Goal: Information Seeking & Learning: Learn about a topic

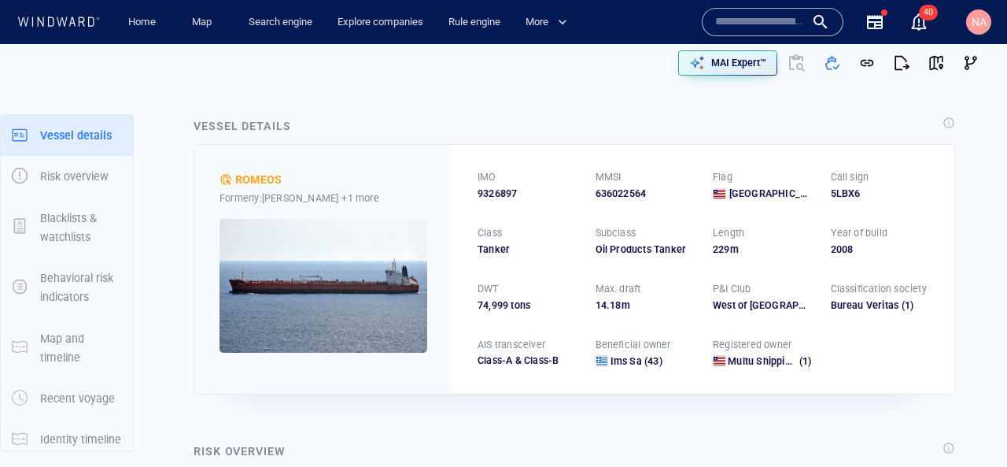
click at [719, 15] on input "text" at bounding box center [760, 22] width 90 height 24
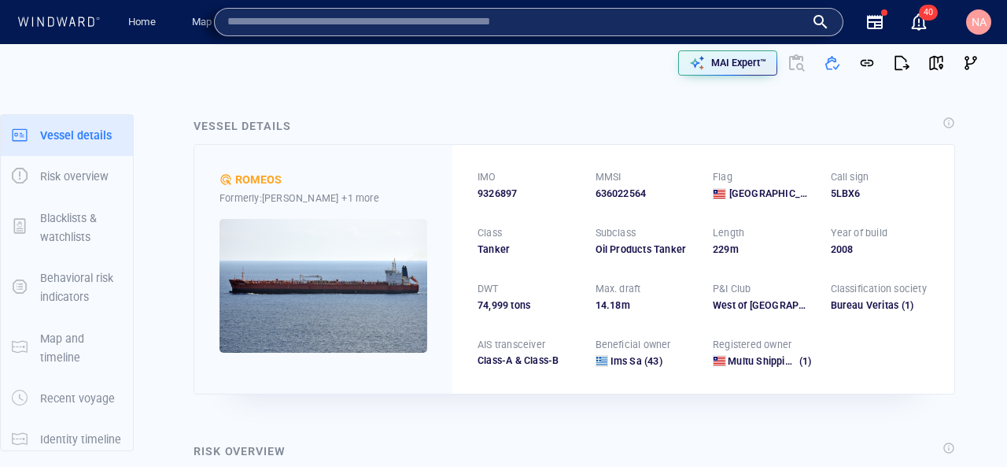
paste input "*******"
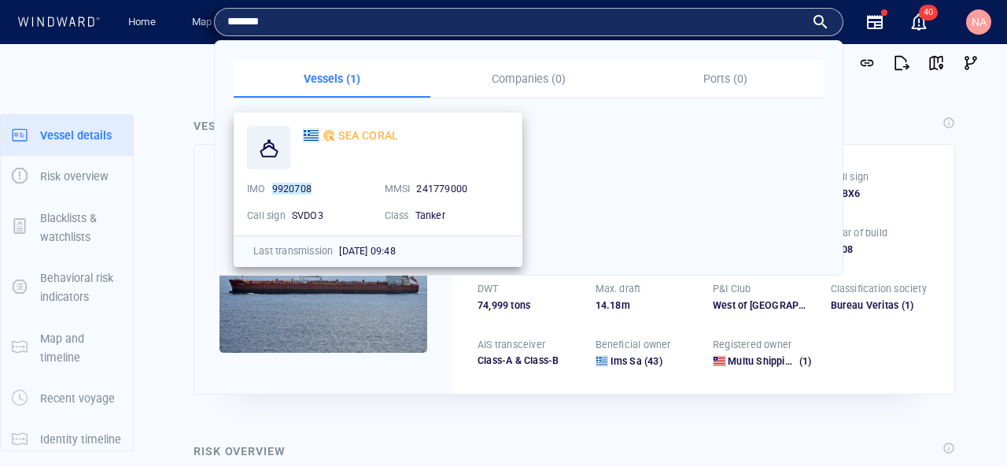
click at [441, 179] on div "241779000" at bounding box center [462, 189] width 99 height 20
copy span "241779000"
click at [387, 24] on input "*******" at bounding box center [516, 22] width 578 height 24
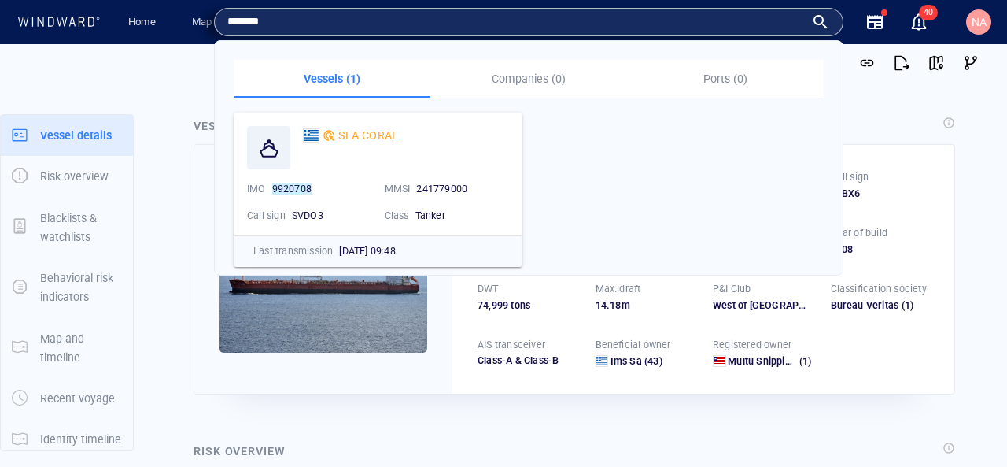
paste input "**"
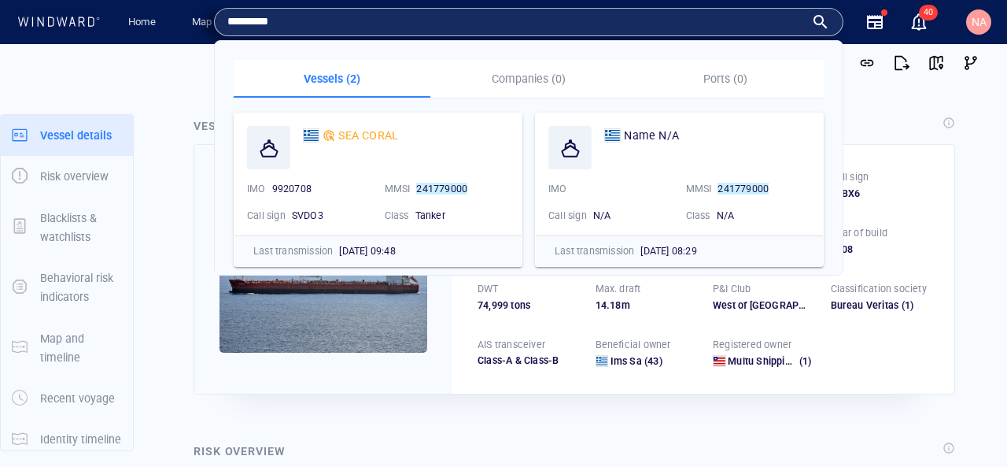
click at [592, 23] on input "*********" at bounding box center [516, 22] width 578 height 24
paste input "text"
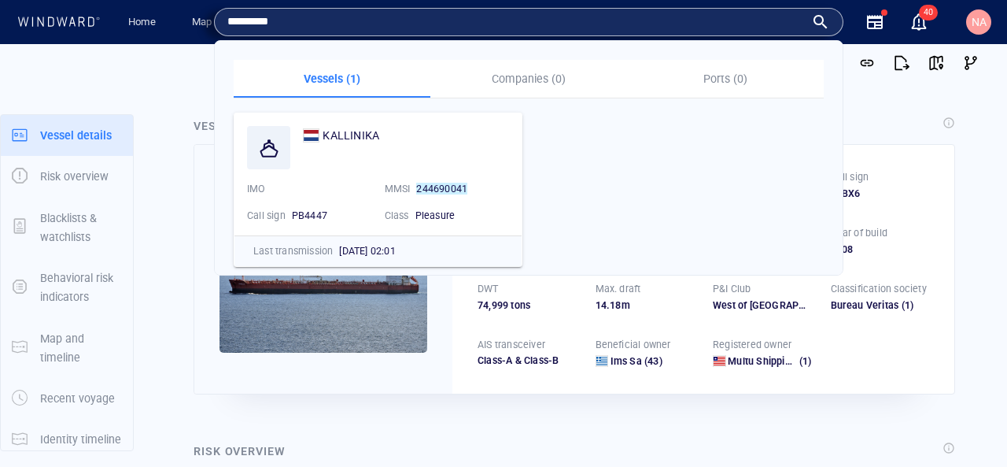
click at [298, 23] on input "*********" at bounding box center [516, 22] width 578 height 24
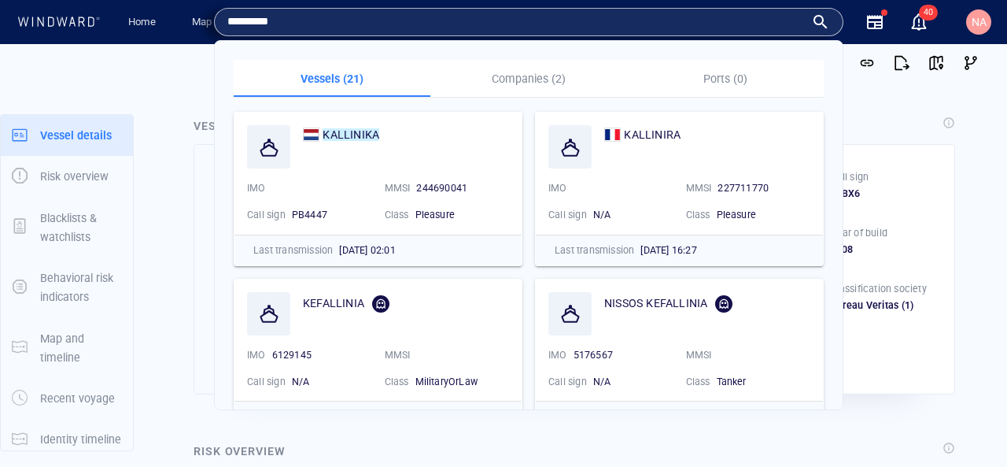
click at [258, 23] on input "*********" at bounding box center [516, 22] width 578 height 24
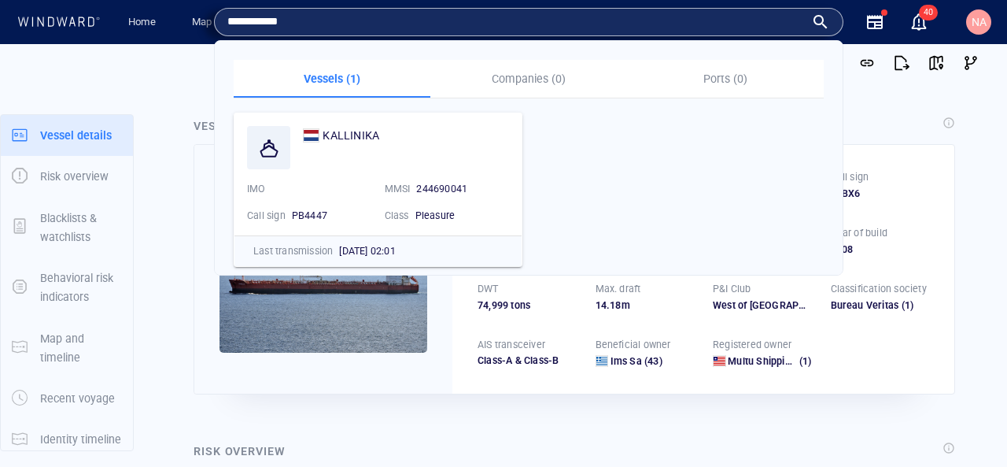
type input "**********"
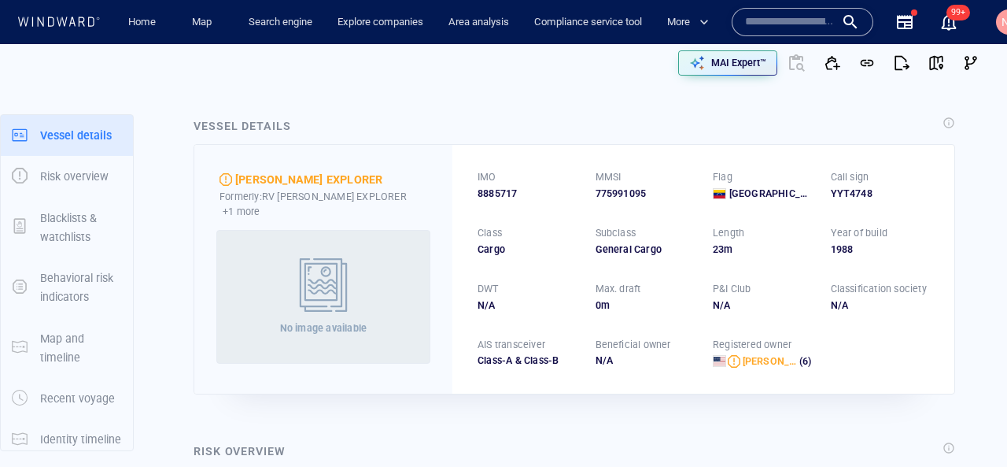
click at [834, 24] on div at bounding box center [803, 22] width 142 height 28
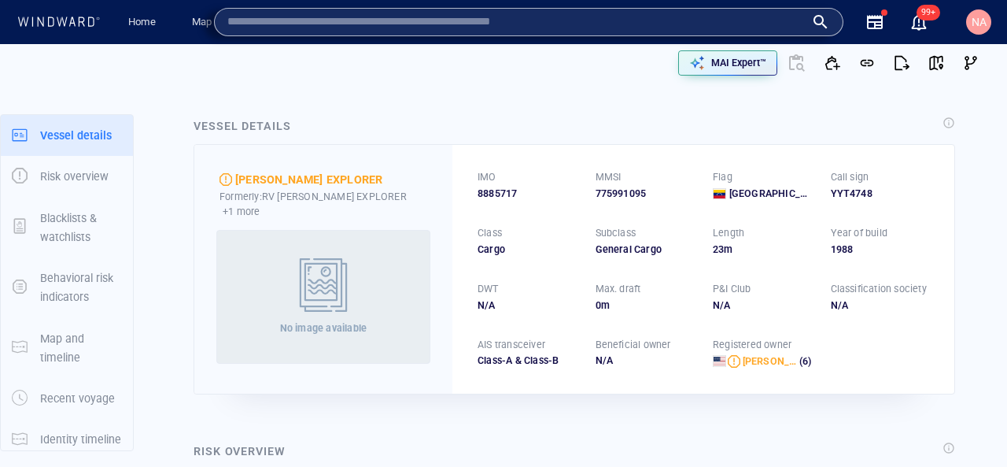
click at [551, 8] on div at bounding box center [529, 22] width 630 height 28
click at [545, 17] on input "text" at bounding box center [516, 22] width 578 height 24
paste input "*********"
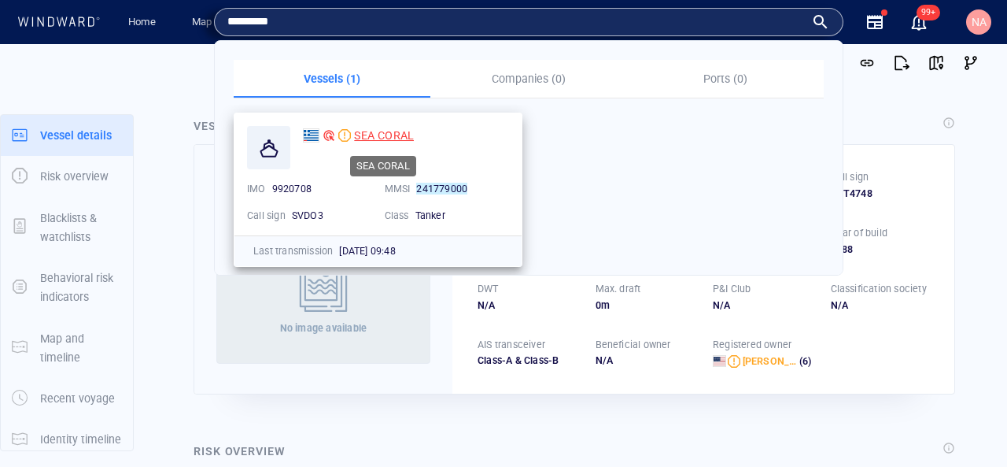
type input "*********"
click at [369, 135] on span "SEA CORAL" at bounding box center [384, 135] width 60 height 13
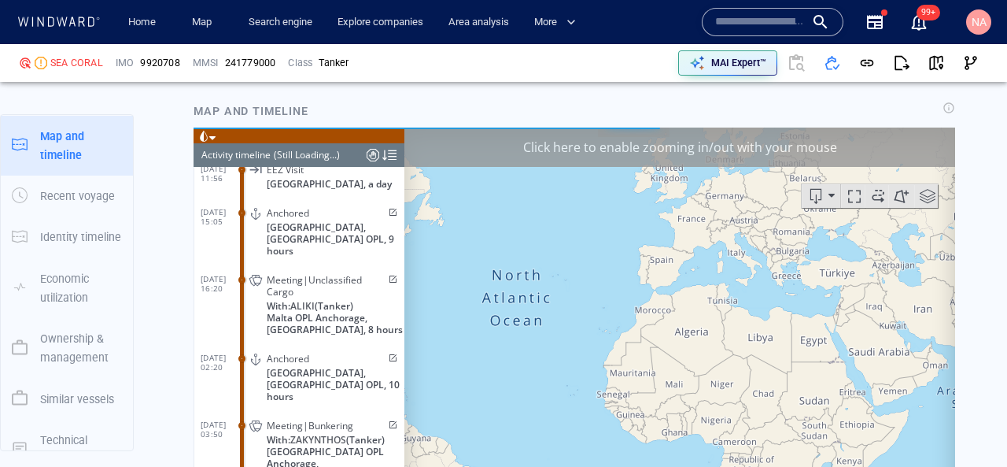
scroll to position [9792, 0]
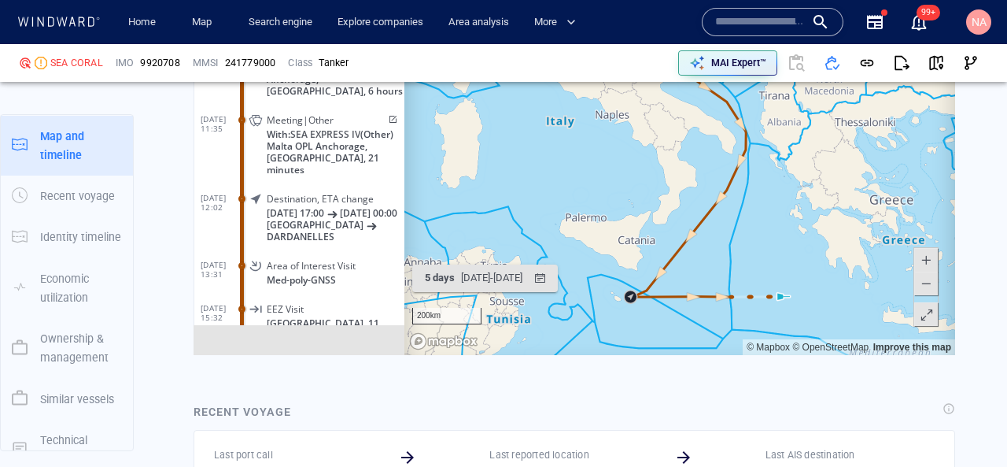
scroll to position [2065, 0]
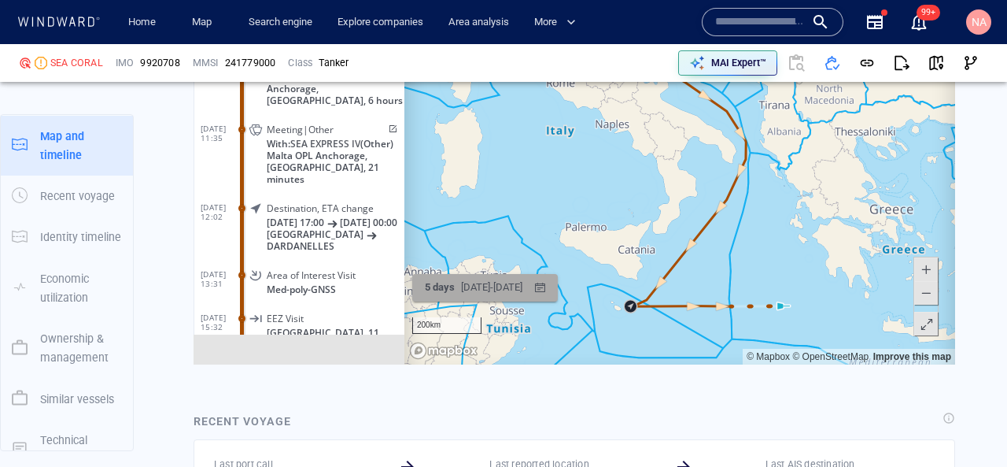
click at [479, 277] on div "19/09/2025 - 25/09/2025" at bounding box center [492, 287] width 68 height 24
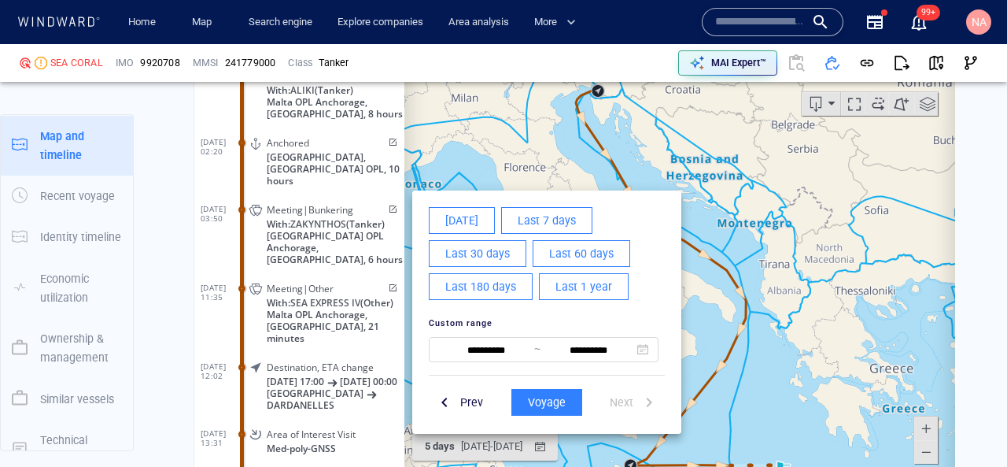
scroll to position [120492, 0]
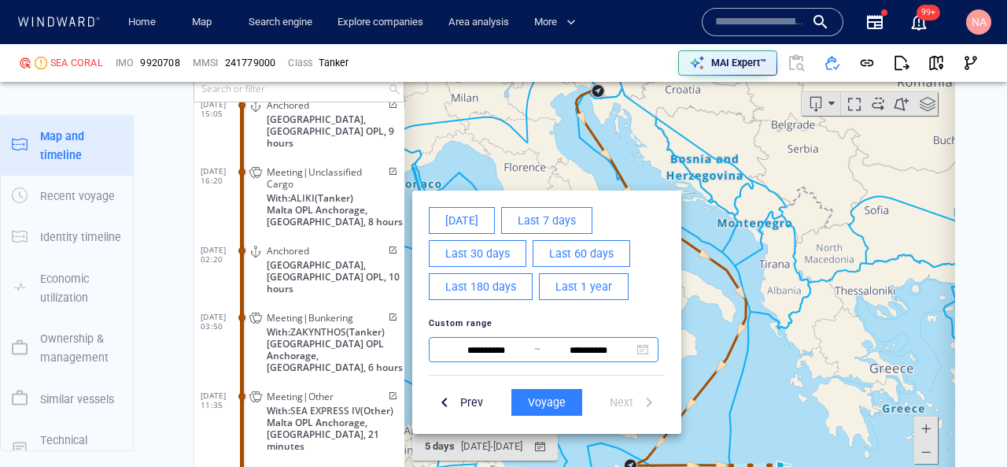
click at [492, 355] on input "**********" at bounding box center [486, 349] width 96 height 19
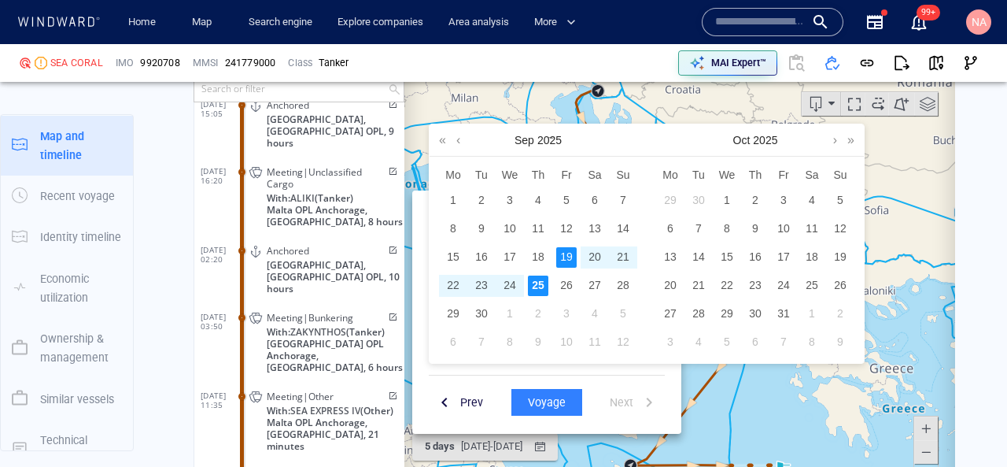
click at [452, 139] on div "Sep 2025" at bounding box center [538, 139] width 217 height 31
click at [460, 142] on link at bounding box center [459, 139] width 12 height 31
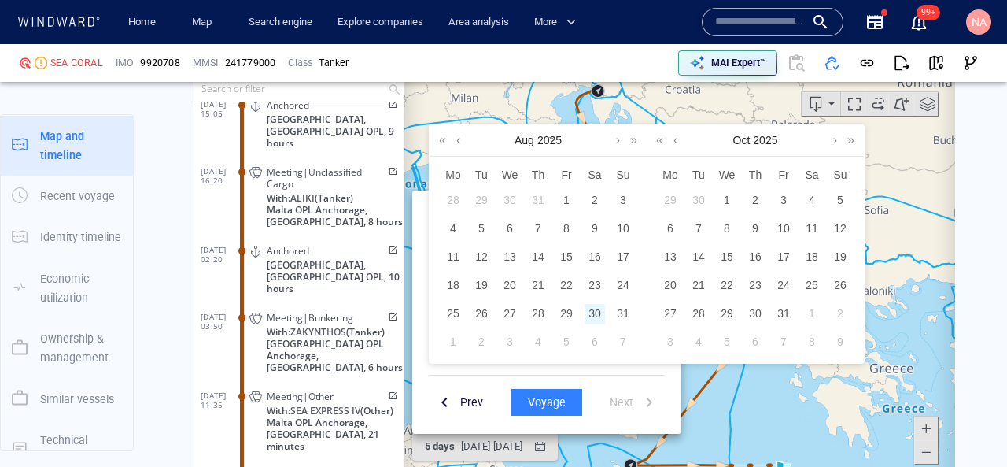
click at [587, 312] on div "30" at bounding box center [595, 313] width 20 height 20
click at [478, 311] on div "26" at bounding box center [481, 313] width 20 height 20
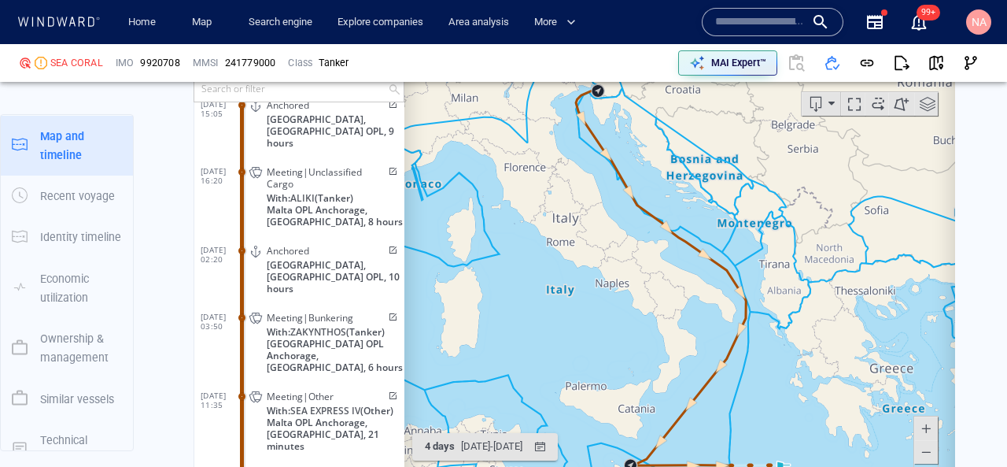
scroll to position [120616, 0]
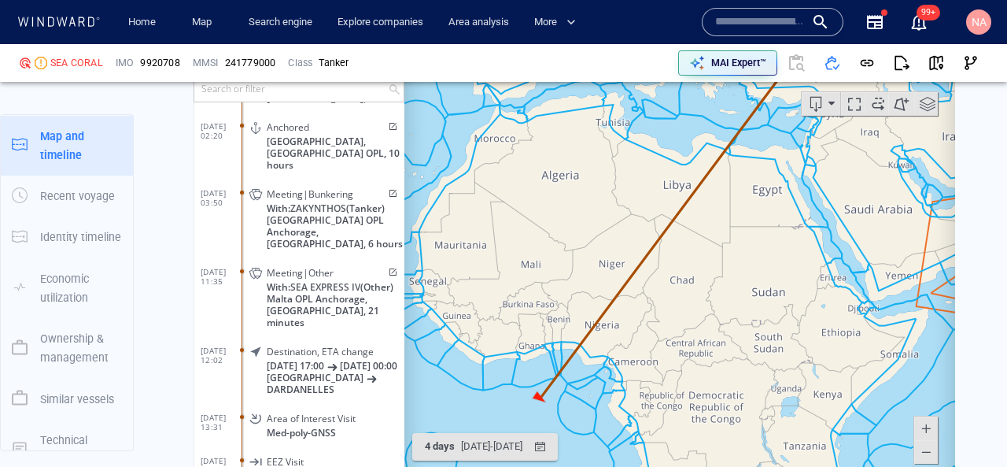
drag, startPoint x: 712, startPoint y: 364, endPoint x: 675, endPoint y: 321, distance: 56.9
click at [675, 320] on canvas "Map" at bounding box center [680, 279] width 551 height 488
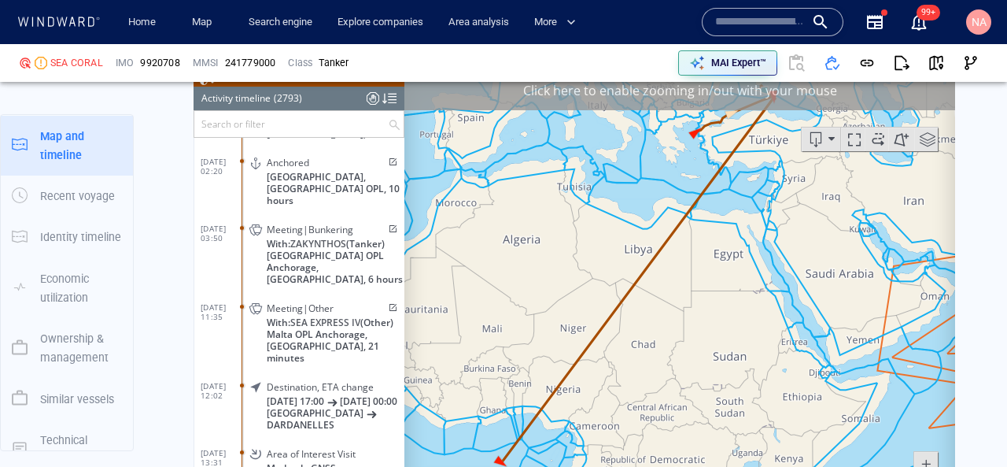
scroll to position [1859, 0]
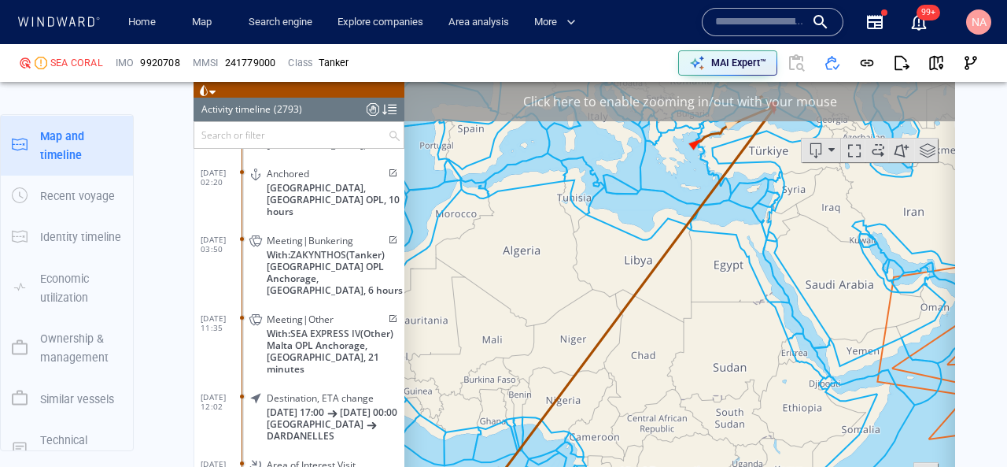
click at [861, 100] on div "Click here to enable zooming in/out with your mouse" at bounding box center [680, 100] width 551 height 39
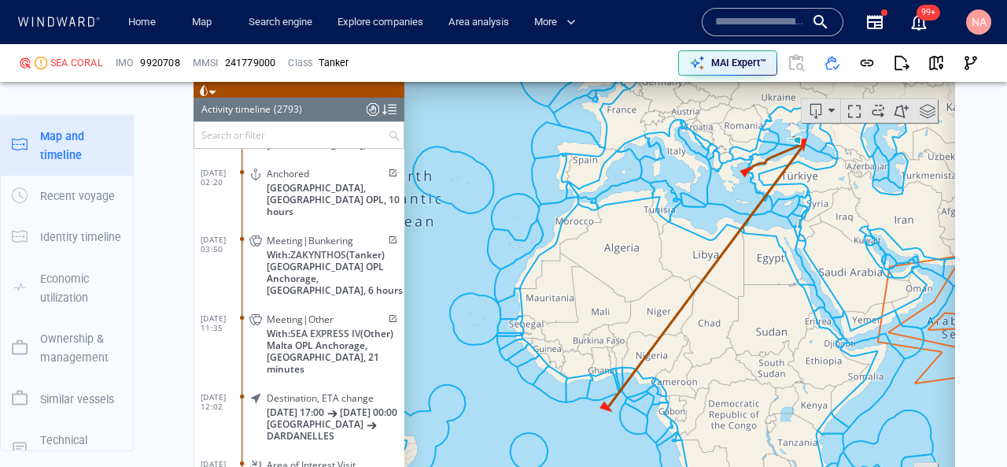
drag, startPoint x: 854, startPoint y: 250, endPoint x: 793, endPoint y: 224, distance: 66.4
click at [793, 224] on canvas "Map" at bounding box center [680, 325] width 551 height 488
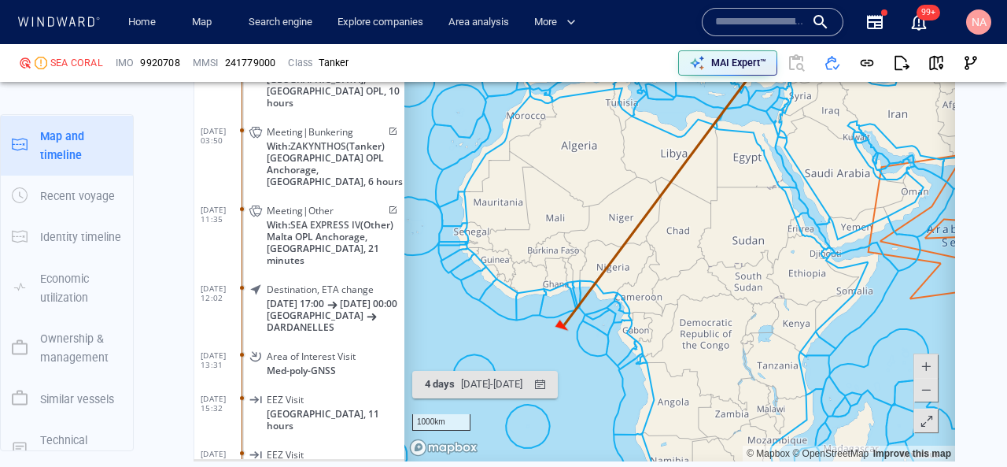
scroll to position [1976, 0]
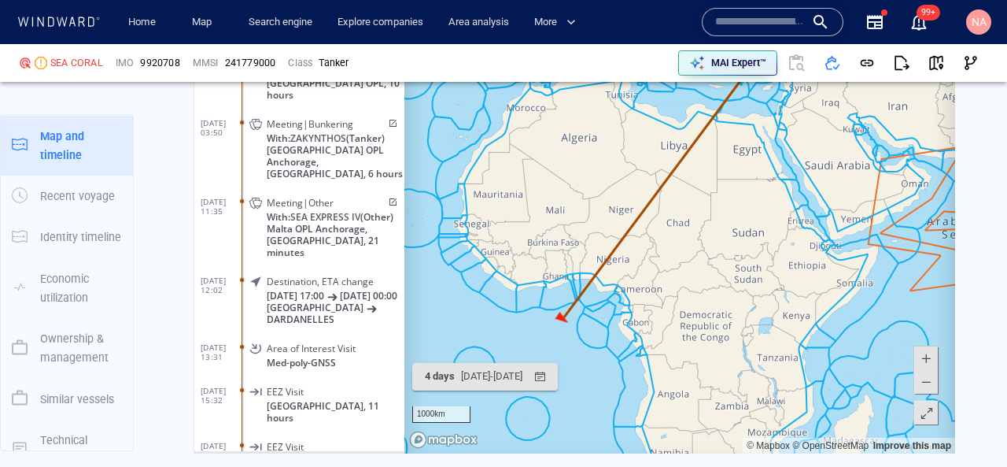
click at [922, 412] on span at bounding box center [927, 413] width 16 height 24
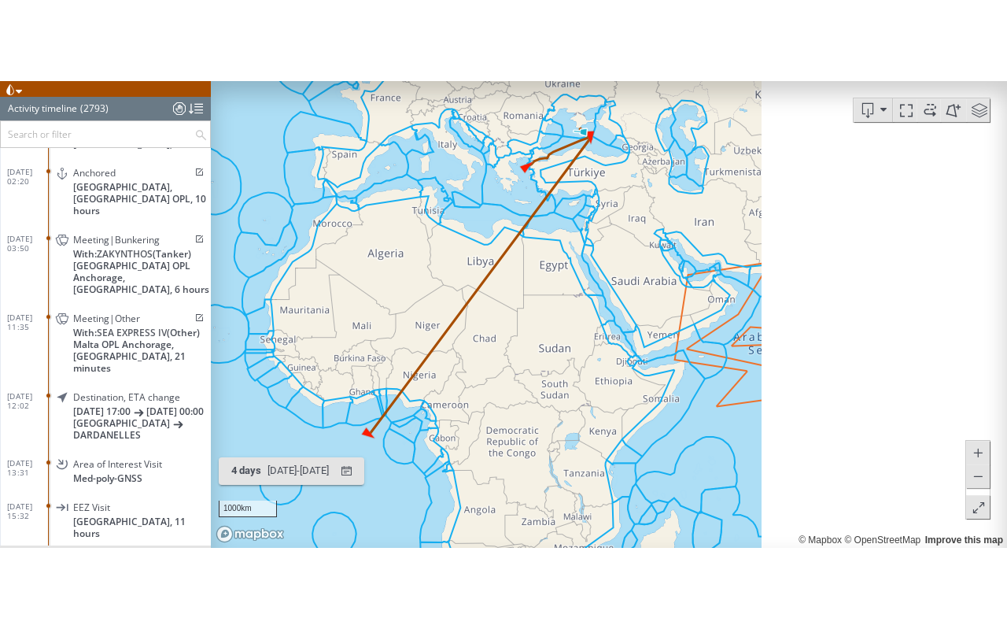
scroll to position [150, 0]
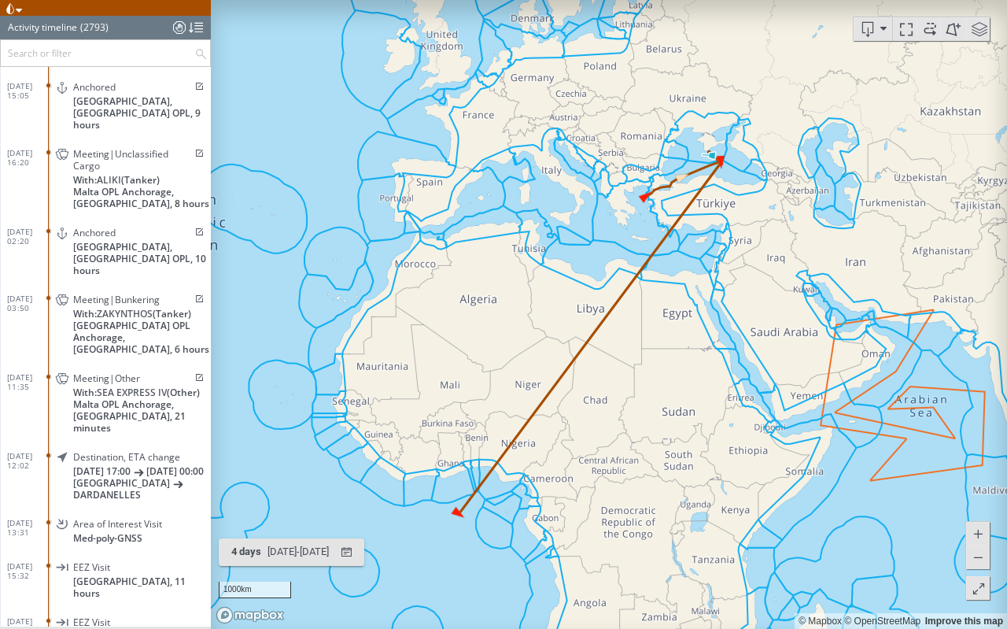
drag, startPoint x: 713, startPoint y: 319, endPoint x: 746, endPoint y: 421, distance: 107.5
click at [745, 420] on canvas "Map" at bounding box center [609, 314] width 797 height 629
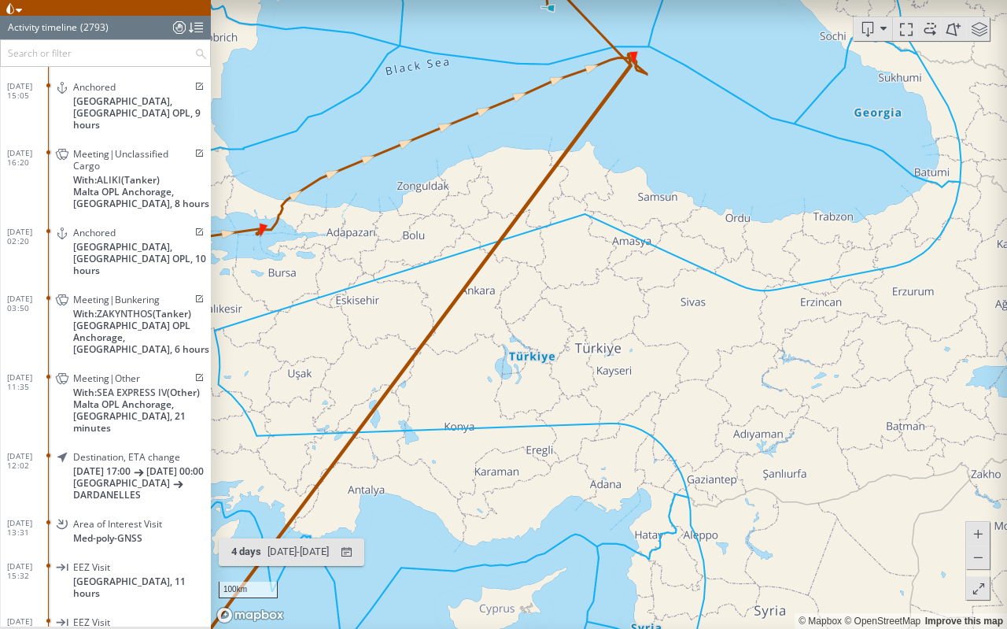
drag, startPoint x: 678, startPoint y: 87, endPoint x: 681, endPoint y: 239, distance: 152.7
click at [681, 239] on canvas "Map" at bounding box center [609, 314] width 797 height 629
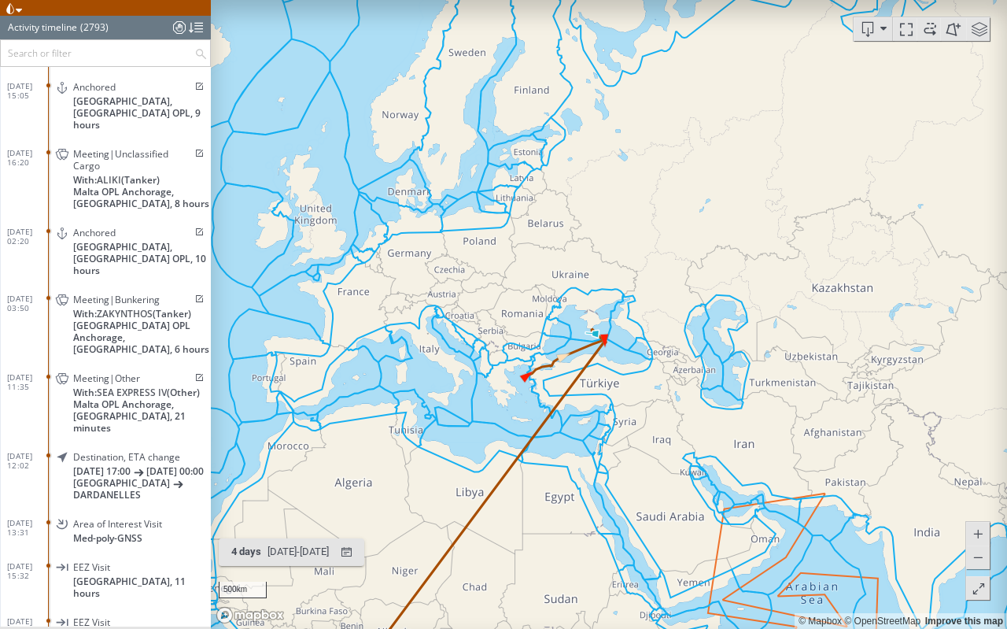
drag, startPoint x: 585, startPoint y: 457, endPoint x: 645, endPoint y: 268, distance: 198.2
click at [643, 272] on canvas "Map" at bounding box center [609, 314] width 797 height 629
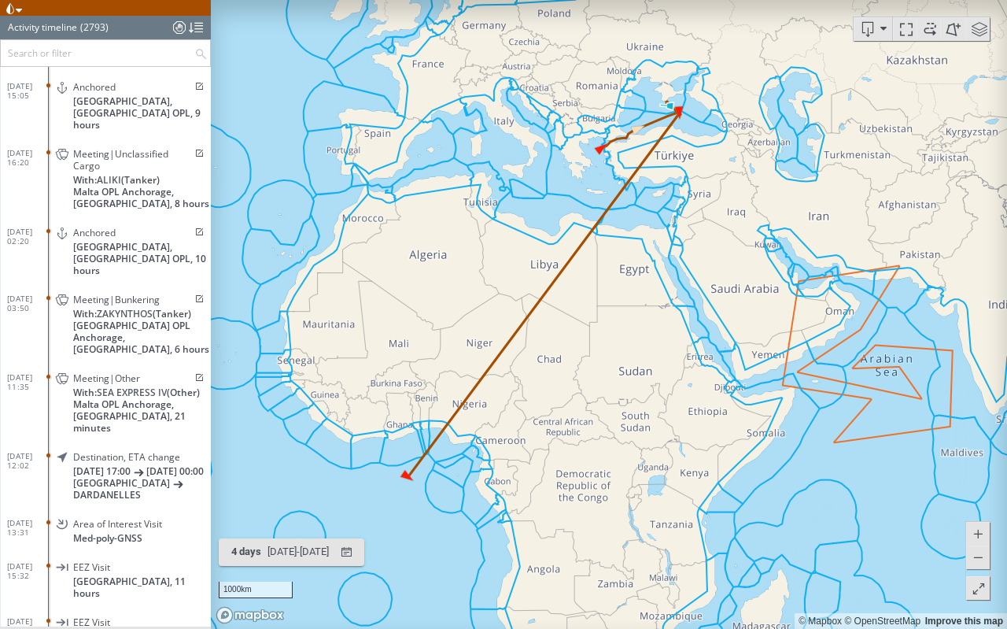
drag, startPoint x: 641, startPoint y: 279, endPoint x: 629, endPoint y: 353, distance: 75.7
click at [629, 353] on canvas "Map" at bounding box center [609, 314] width 797 height 629
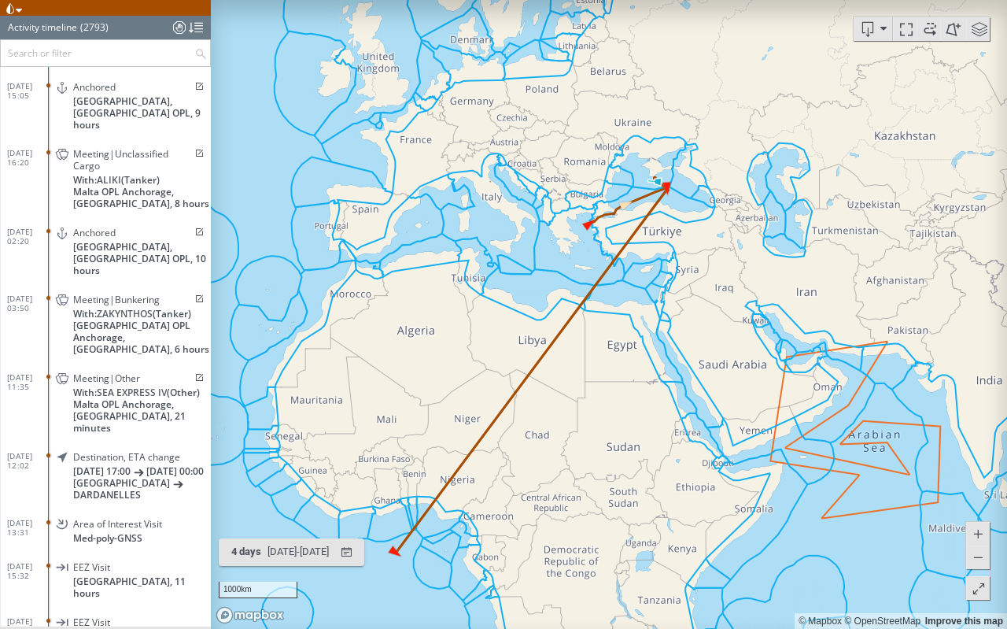
click at [979, 466] on span at bounding box center [979, 589] width 16 height 24
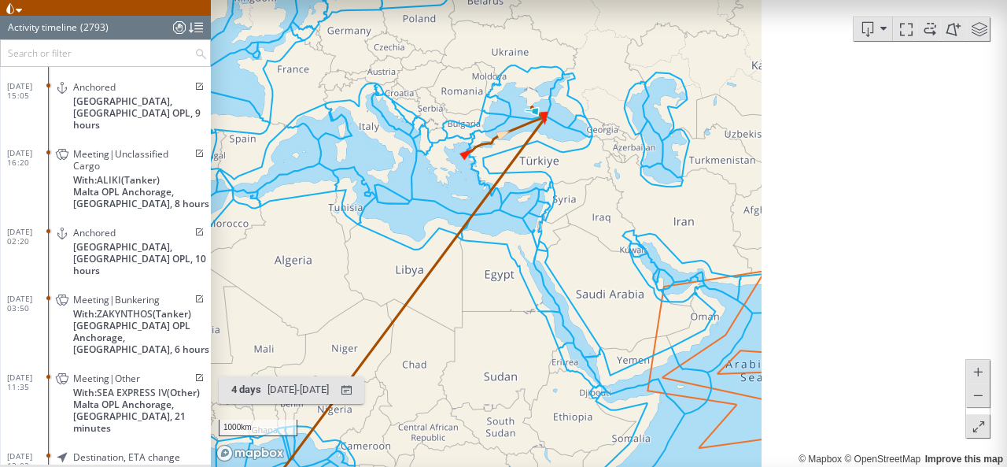
scroll to position [120616, 0]
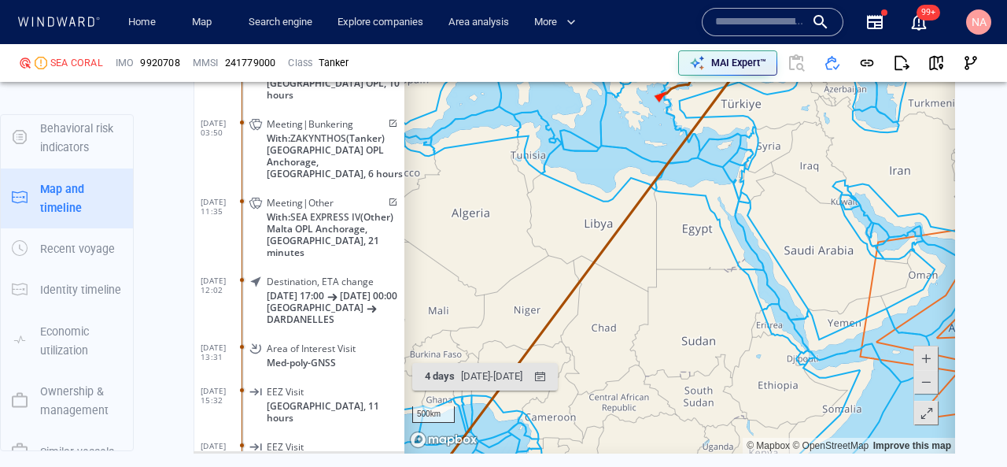
click at [926, 410] on span at bounding box center [927, 413] width 16 height 24
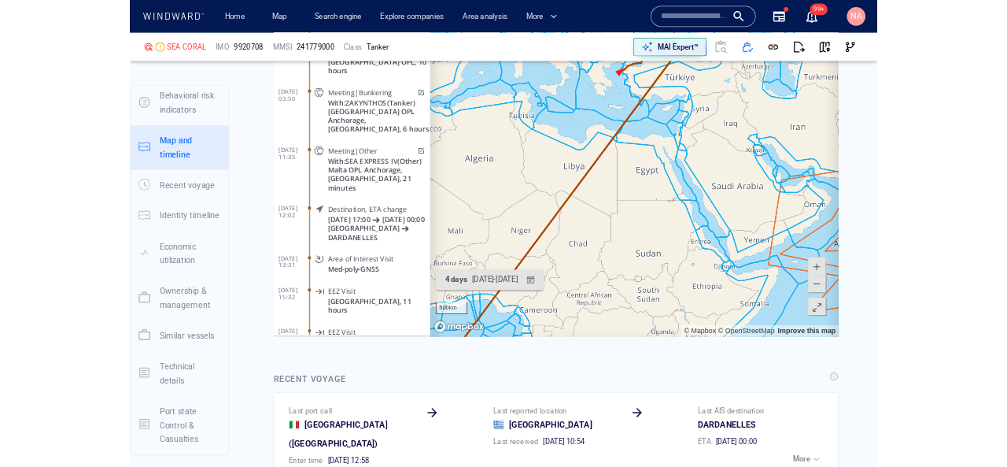
scroll to position [120562, 0]
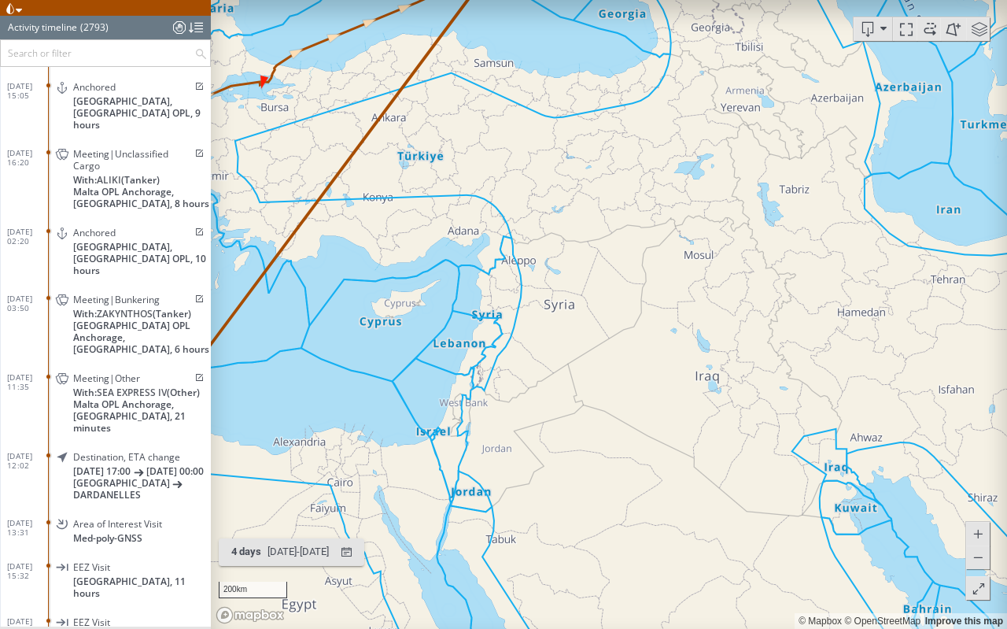
drag, startPoint x: 606, startPoint y: 147, endPoint x: 608, endPoint y: 324, distance: 177.1
click at [608, 323] on canvas "Map" at bounding box center [609, 314] width 797 height 629
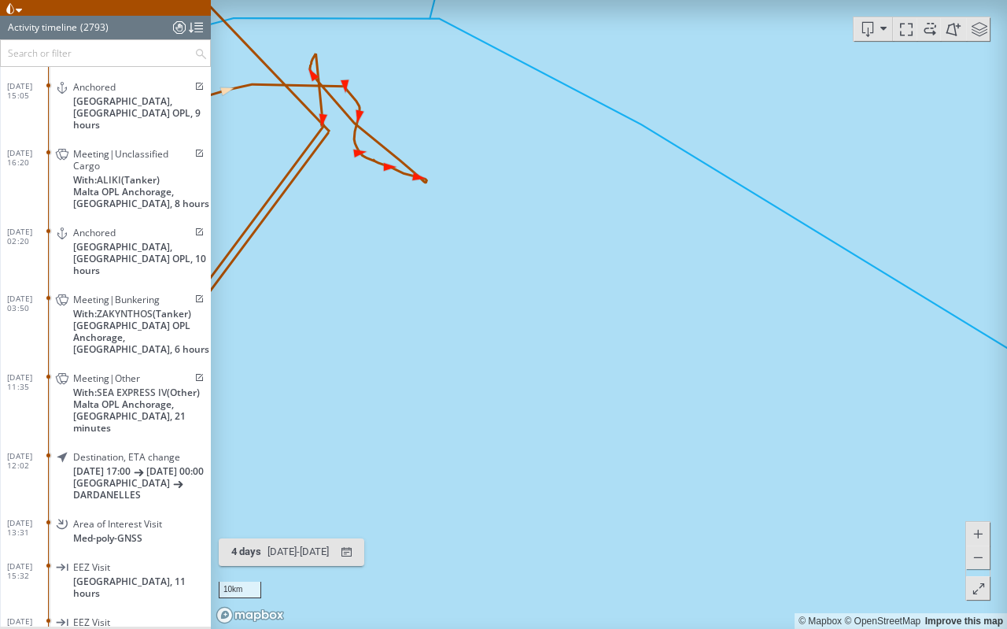
drag, startPoint x: 375, startPoint y: 224, endPoint x: 538, endPoint y: 325, distance: 192.0
click at [536, 324] on canvas "Map" at bounding box center [609, 314] width 797 height 629
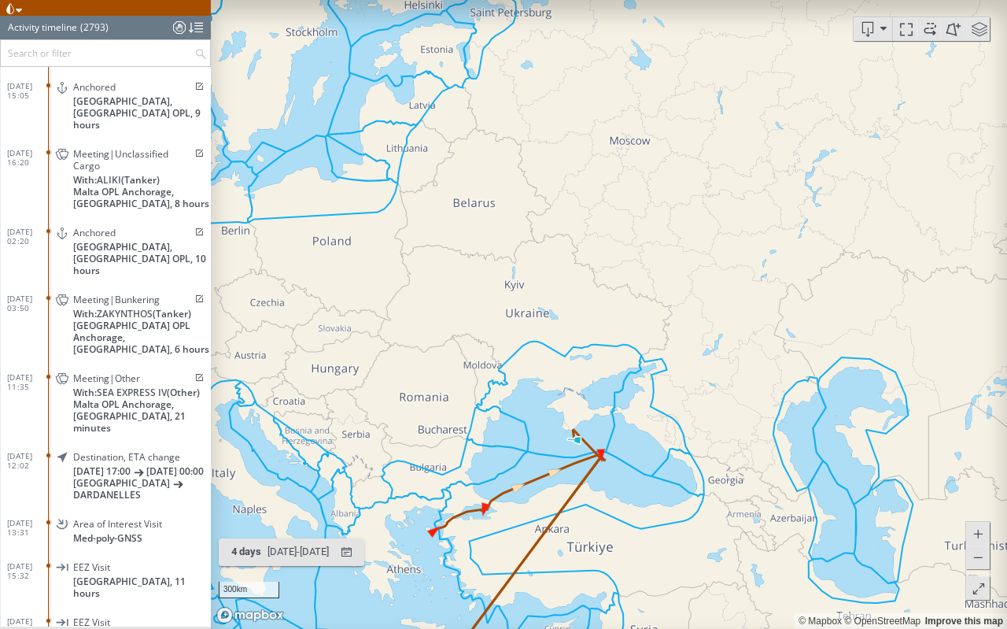
drag, startPoint x: 601, startPoint y: 459, endPoint x: 667, endPoint y: 298, distance: 174.0
click at [667, 298] on canvas "Map" at bounding box center [609, 314] width 797 height 629
drag, startPoint x: 430, startPoint y: 540, endPoint x: 560, endPoint y: 266, distance: 303.5
click at [558, 268] on canvas "Map" at bounding box center [609, 314] width 797 height 629
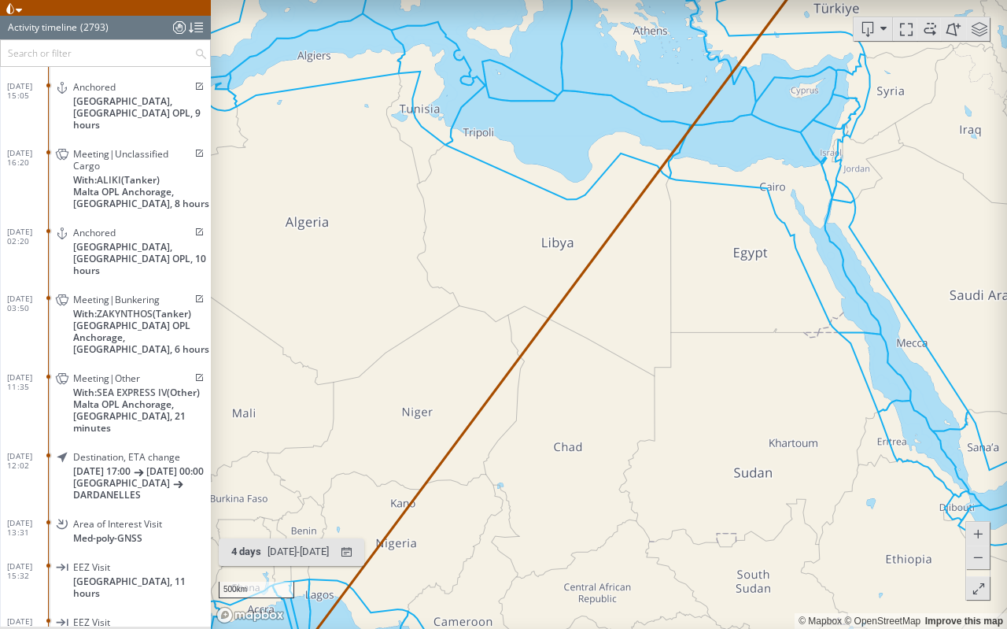
drag, startPoint x: 396, startPoint y: 474, endPoint x: 523, endPoint y: 298, distance: 217.0
click at [523, 298] on canvas "Map" at bounding box center [609, 314] width 797 height 629
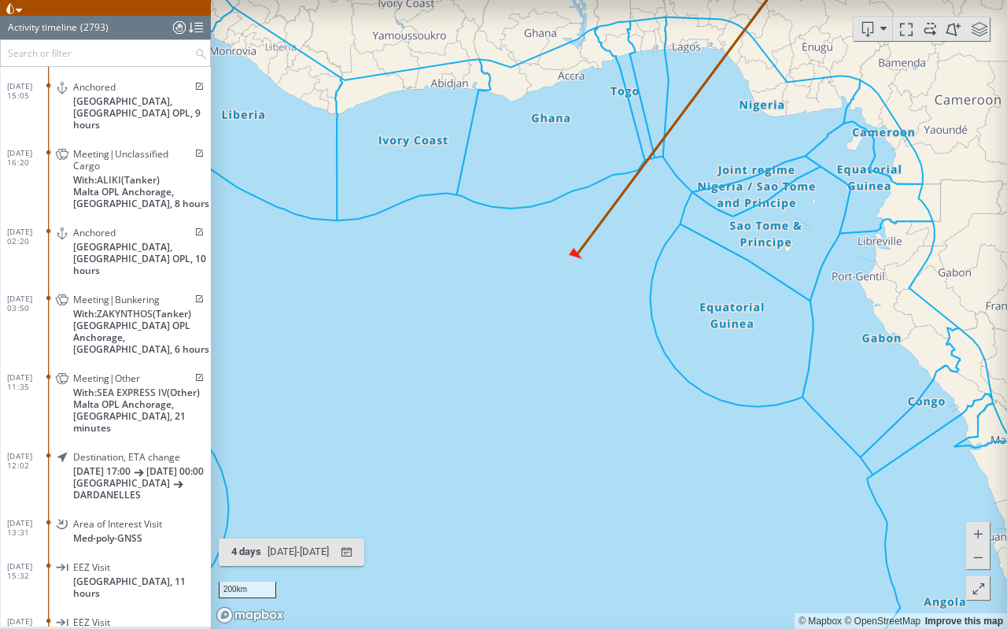
drag, startPoint x: 691, startPoint y: 171, endPoint x: 579, endPoint y: 352, distance: 213.2
click at [579, 352] on canvas "Map" at bounding box center [609, 314] width 797 height 629
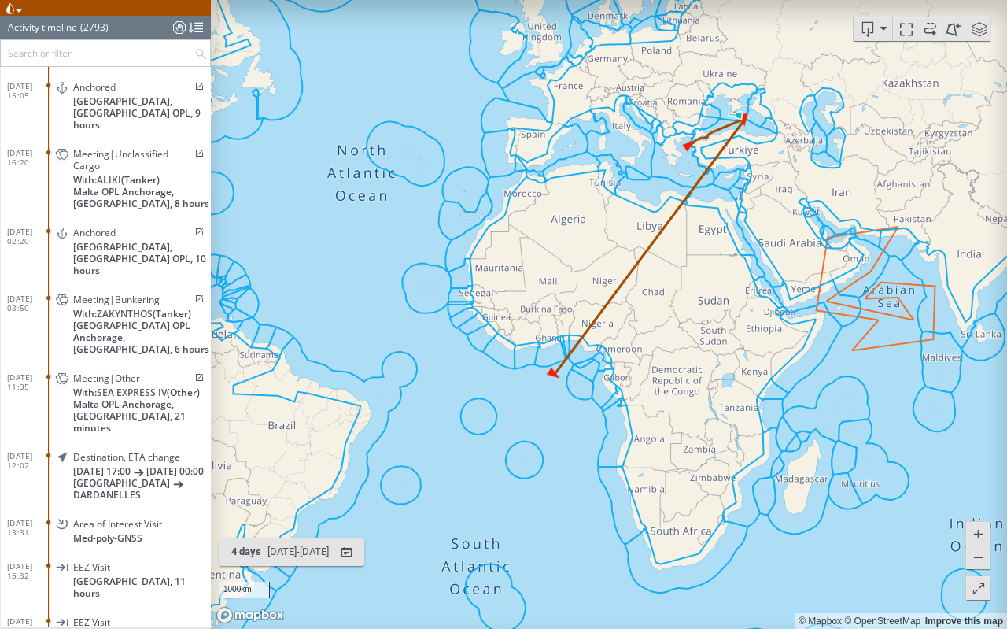
drag, startPoint x: 750, startPoint y: 213, endPoint x: 703, endPoint y: 272, distance: 75.0
click at [703, 272] on canvas "Map" at bounding box center [609, 314] width 797 height 629
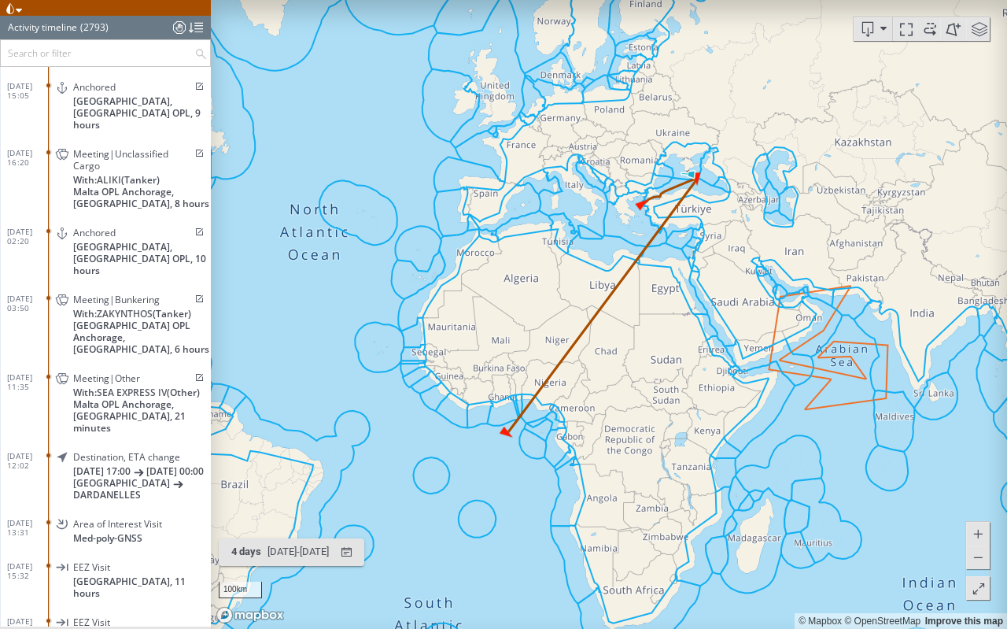
drag, startPoint x: 683, startPoint y: 137, endPoint x: 684, endPoint y: 271, distance: 133.8
click at [684, 270] on canvas "Map" at bounding box center [609, 314] width 797 height 629
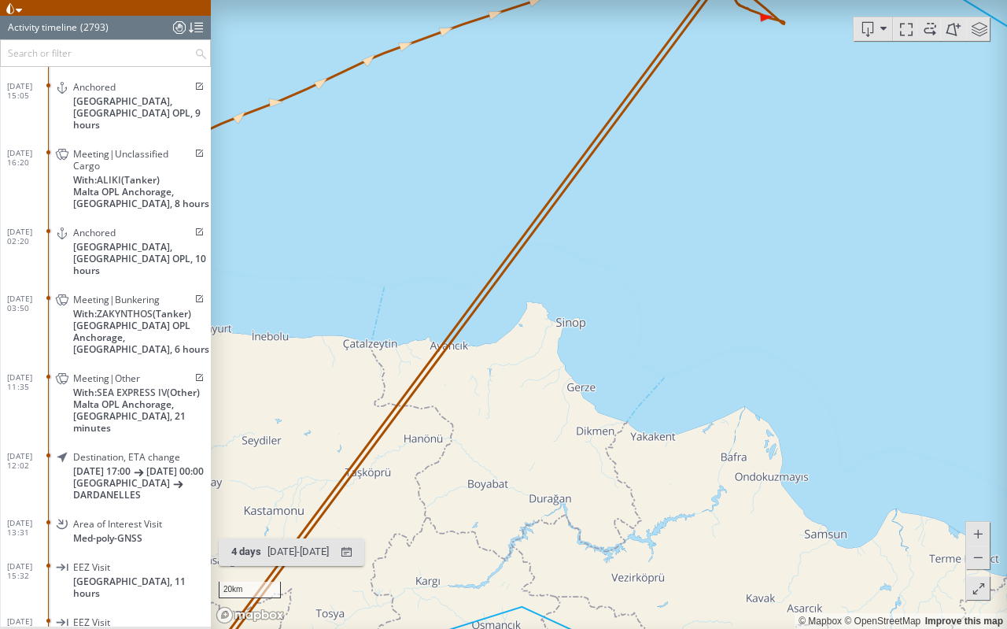
drag, startPoint x: 681, startPoint y: 118, endPoint x: 677, endPoint y: 310, distance: 192.1
click at [677, 311] on canvas "Map" at bounding box center [609, 314] width 797 height 629
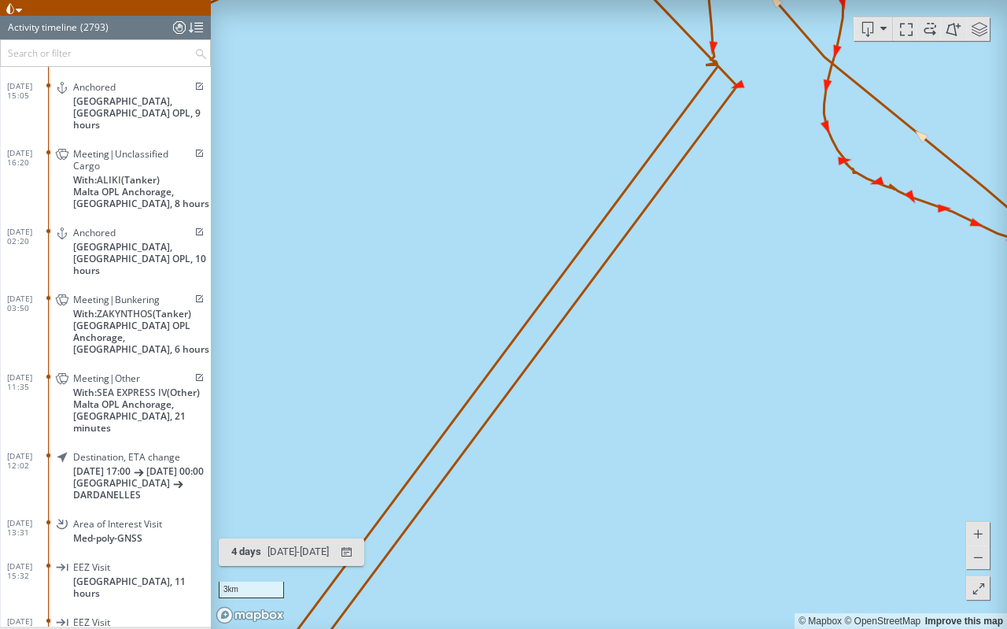
drag, startPoint x: 717, startPoint y: 71, endPoint x: 715, endPoint y: 260, distance: 188.9
click at [715, 261] on canvas "Map" at bounding box center [609, 314] width 797 height 629
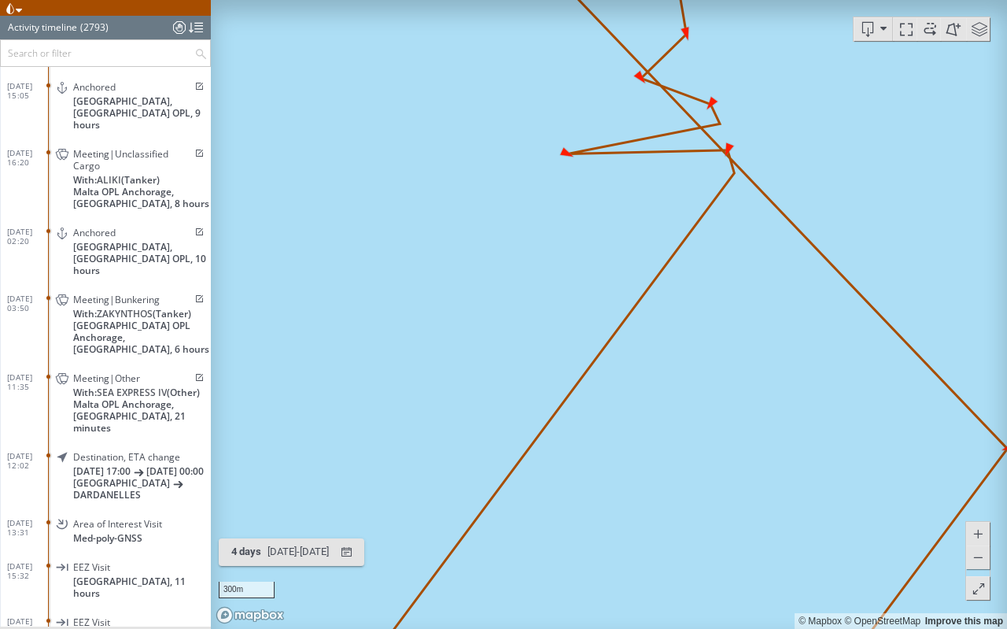
drag, startPoint x: 729, startPoint y: 121, endPoint x: 726, endPoint y: 287, distance: 165.3
click at [727, 284] on canvas "Map" at bounding box center [609, 314] width 797 height 629
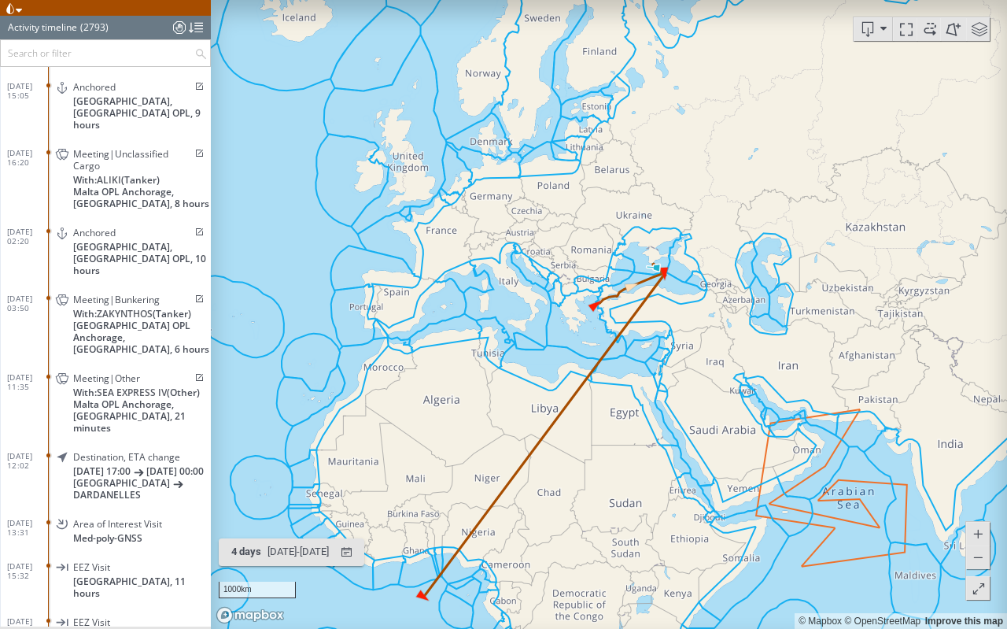
click at [982, 466] on span at bounding box center [979, 589] width 16 height 24
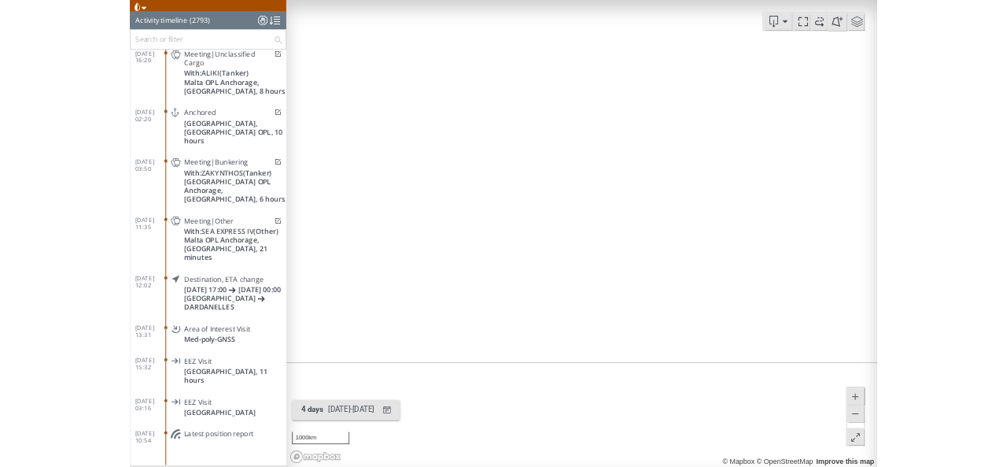
scroll to position [120616, 0]
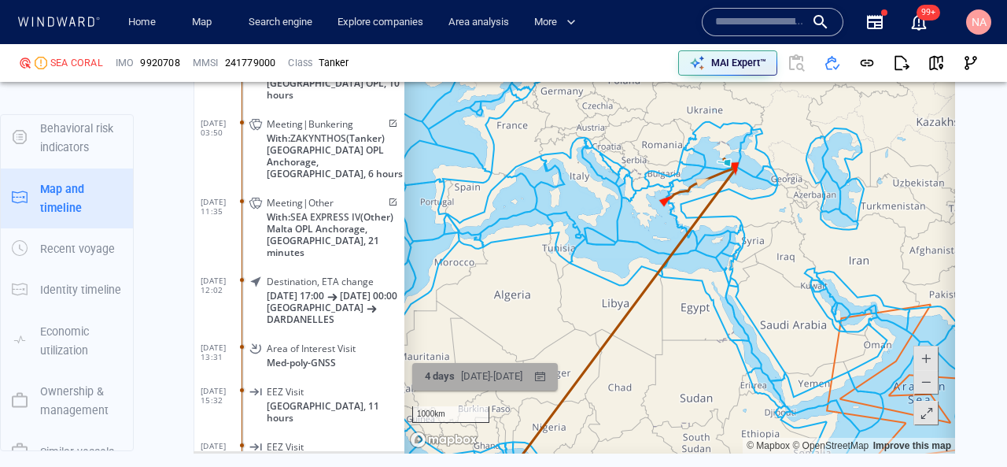
click at [526, 387] on div "26/08/2025 - 30/08/2025" at bounding box center [492, 376] width 68 height 24
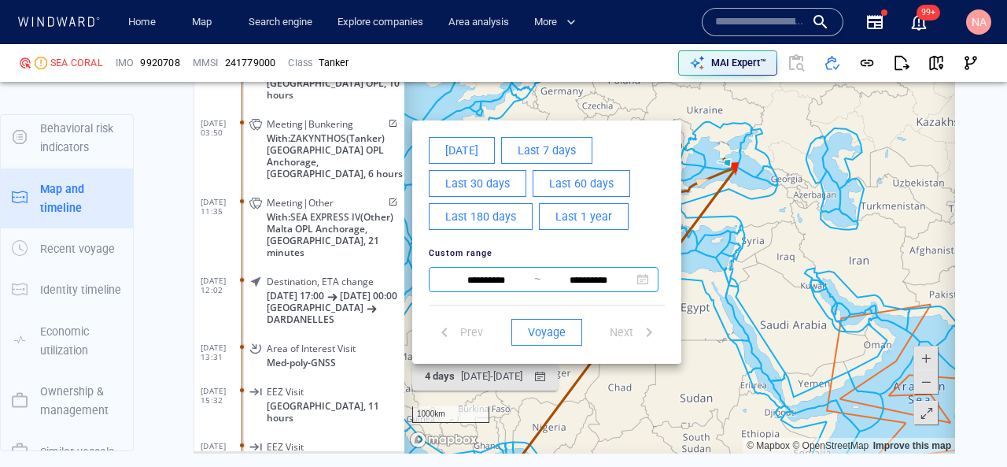
click at [497, 280] on input "**********" at bounding box center [486, 280] width 96 height 19
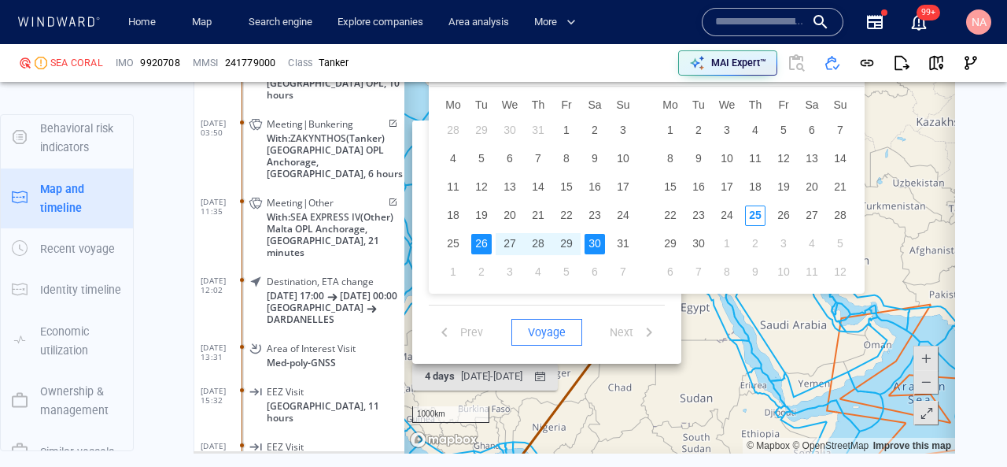
click at [505, 240] on div "27" at bounding box center [510, 244] width 20 height 20
click at [563, 241] on div "29" at bounding box center [566, 244] width 20 height 20
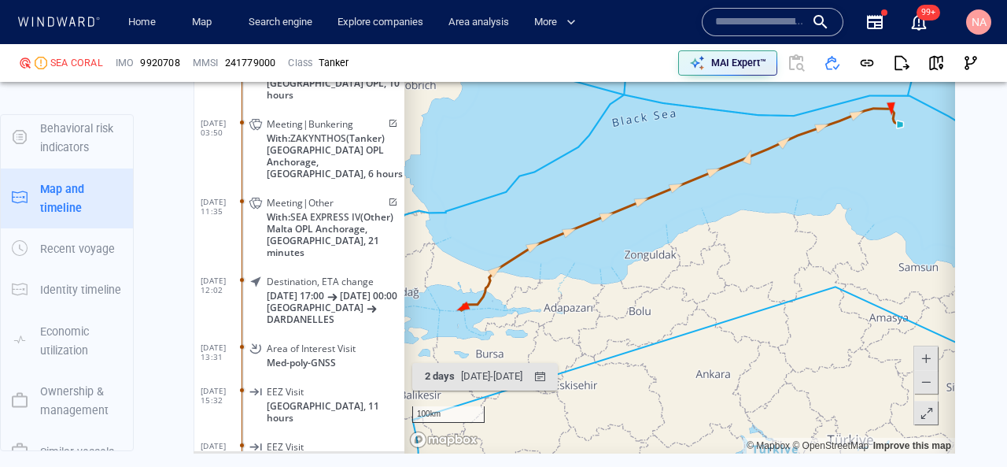
drag, startPoint x: 716, startPoint y: 234, endPoint x: 545, endPoint y: 315, distance: 189.1
click at [545, 315] on canvas "Map" at bounding box center [680, 209] width 551 height 488
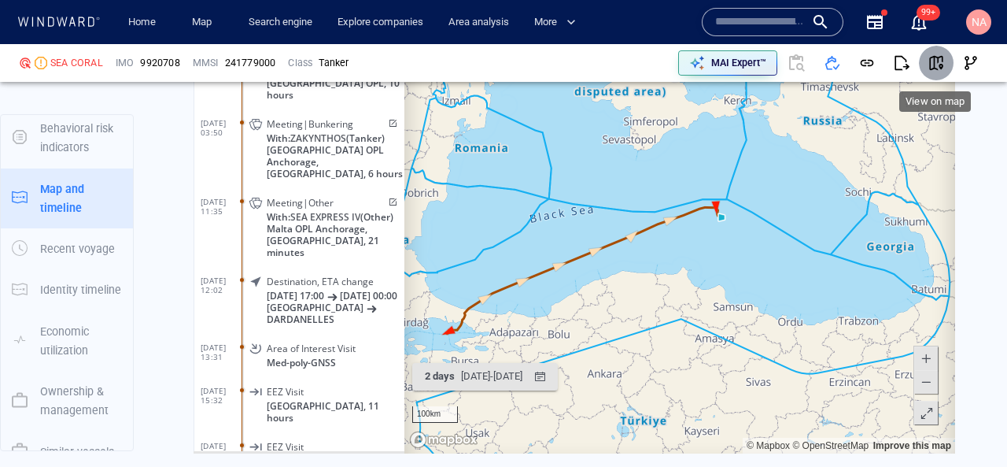
click at [941, 61] on span "button" at bounding box center [937, 63] width 16 height 16
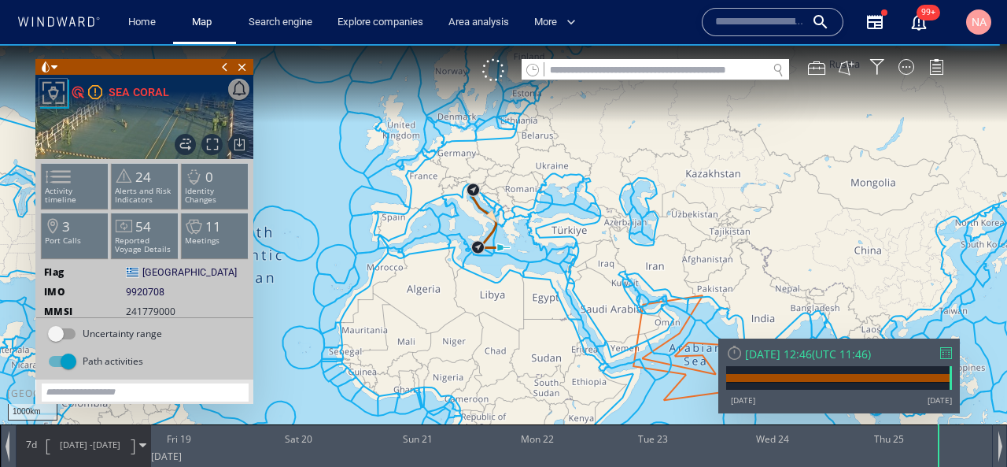
click at [98, 439] on span "[DATE]" at bounding box center [107, 444] width 28 height 12
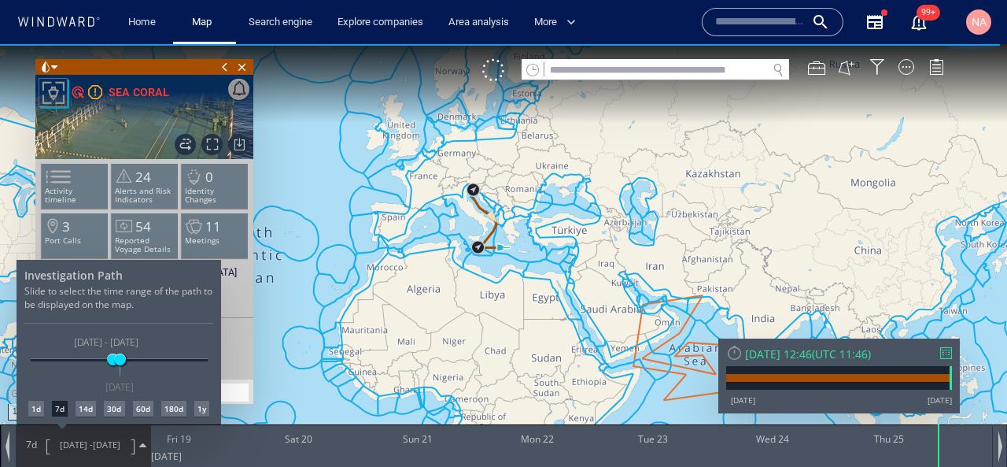
click at [782, 353] on div at bounding box center [503, 255] width 1007 height 423
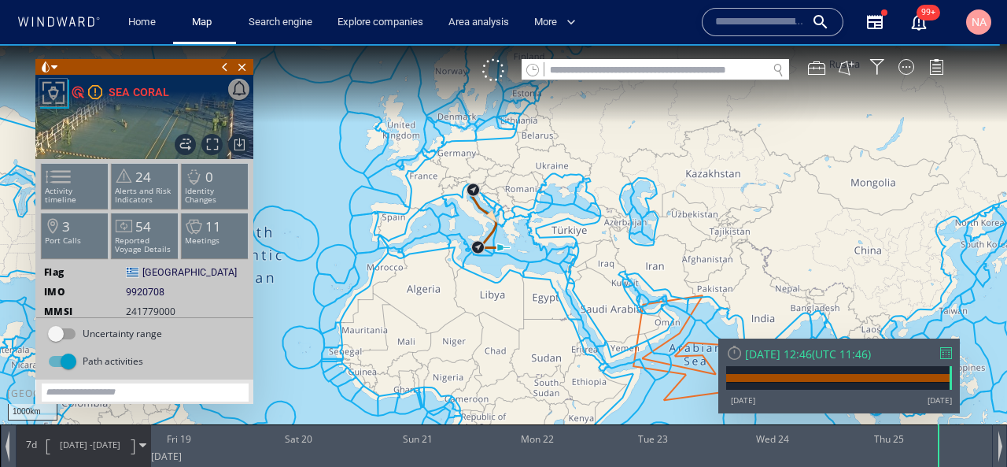
click at [782, 353] on div "[DATE] 12:46" at bounding box center [778, 353] width 67 height 15
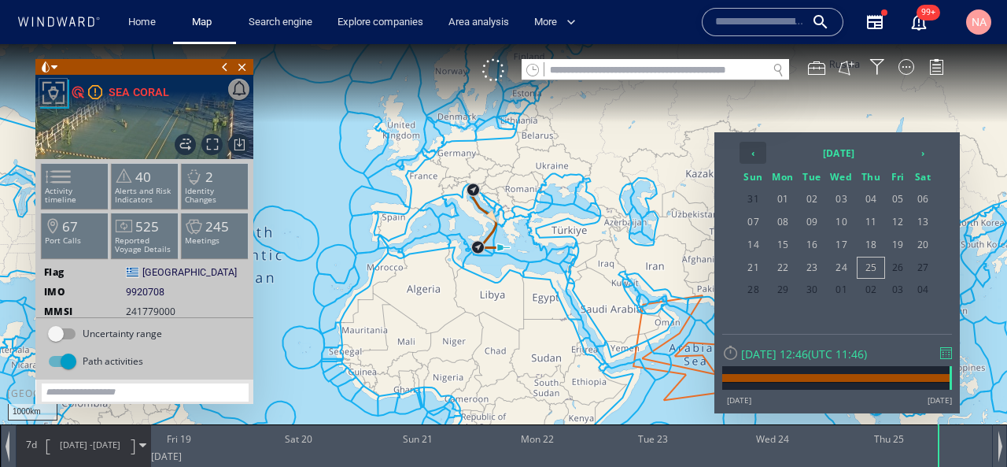
click at [760, 155] on th "‹" at bounding box center [753, 153] width 27 height 22
click at [846, 289] on span "27" at bounding box center [842, 289] width 30 height 20
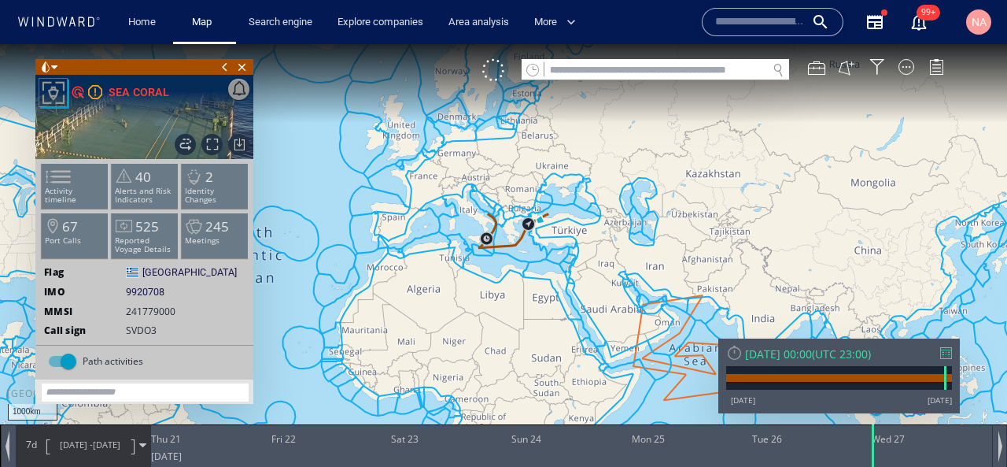
click at [812, 354] on div "[DATE] 00:00" at bounding box center [778, 353] width 67 height 15
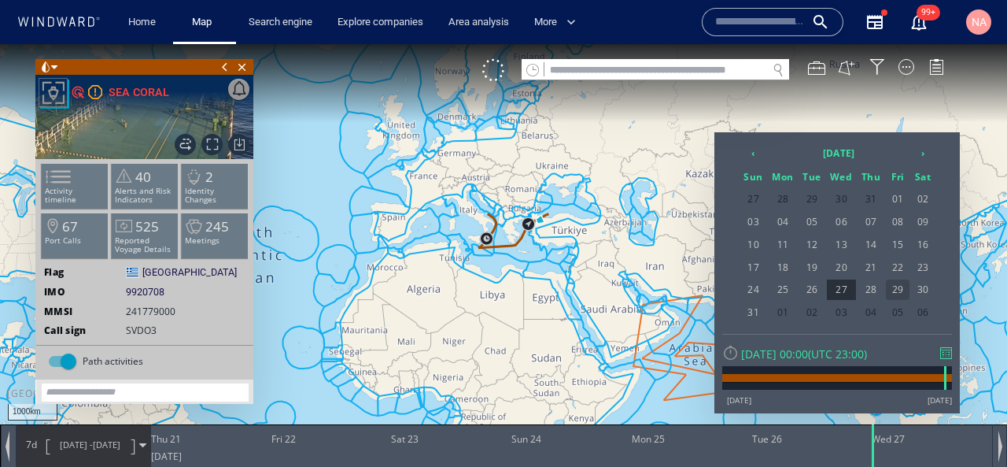
click at [900, 283] on span "29" at bounding box center [898, 289] width 24 height 20
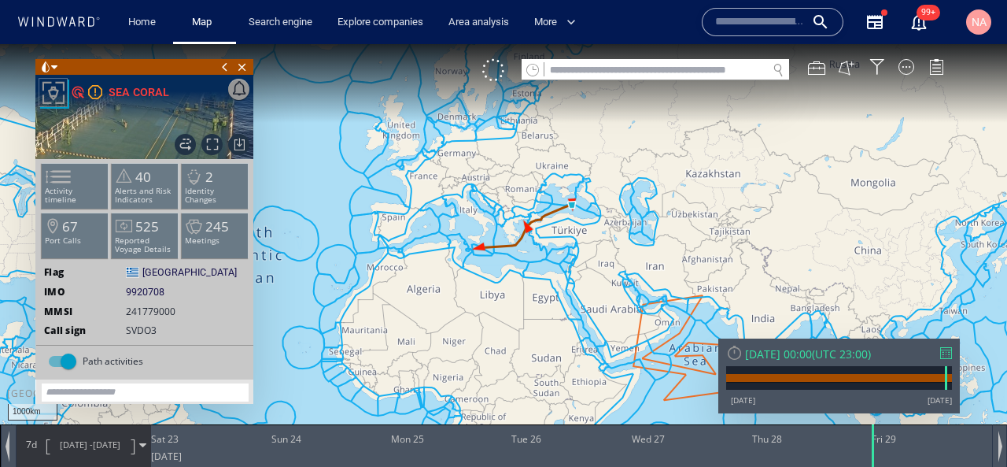
click at [90, 448] on span "[DATE] -" at bounding box center [76, 444] width 33 height 12
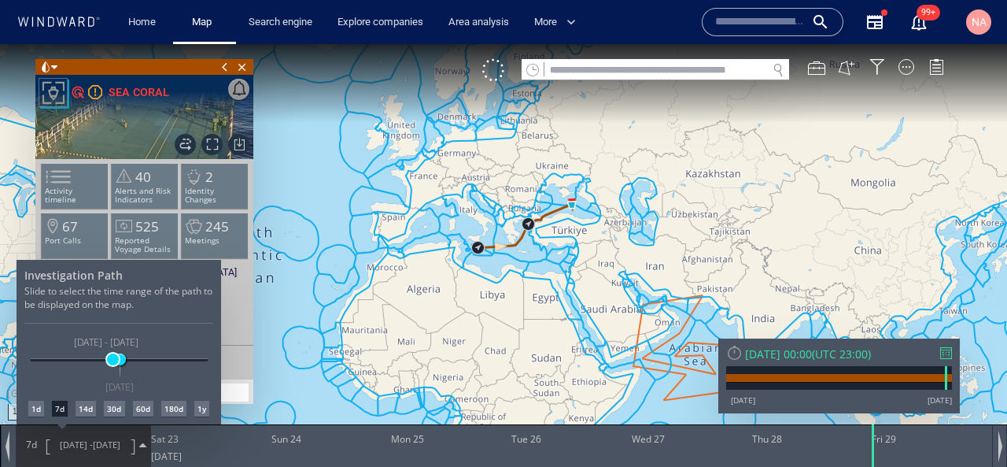
click at [111, 355] on span at bounding box center [113, 359] width 12 height 12
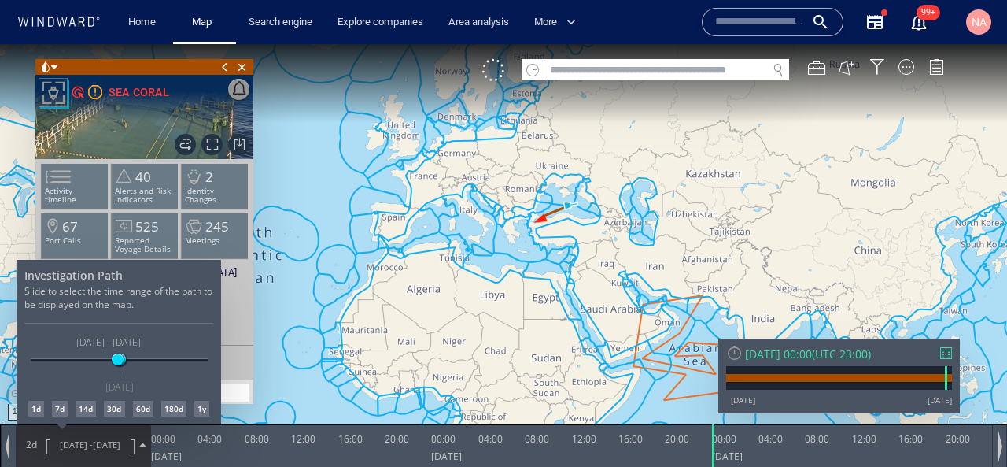
click at [360, 312] on div at bounding box center [503, 255] width 1007 height 423
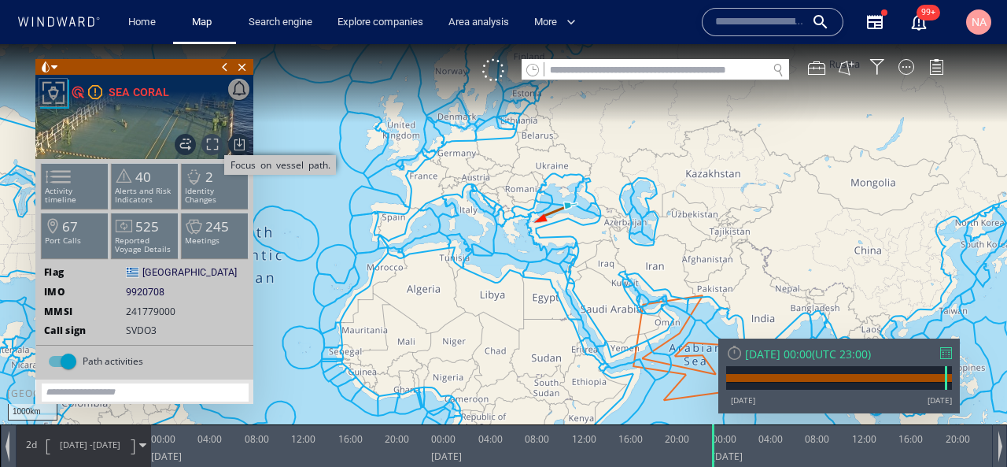
click at [212, 142] on span "Focus on vessel path." at bounding box center [211, 144] width 21 height 21
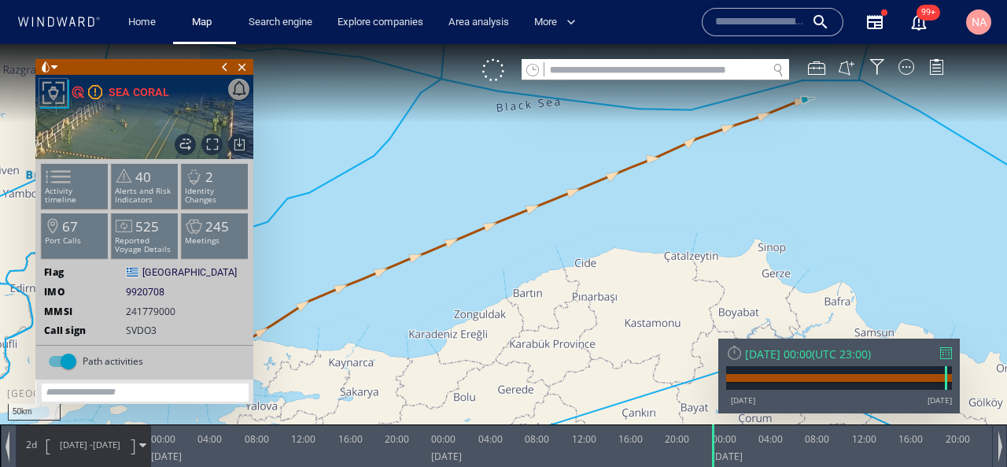
drag, startPoint x: 523, startPoint y: 269, endPoint x: 745, endPoint y: 182, distance: 239.3
click at [745, 183] on canvas "Map" at bounding box center [503, 247] width 1007 height 407
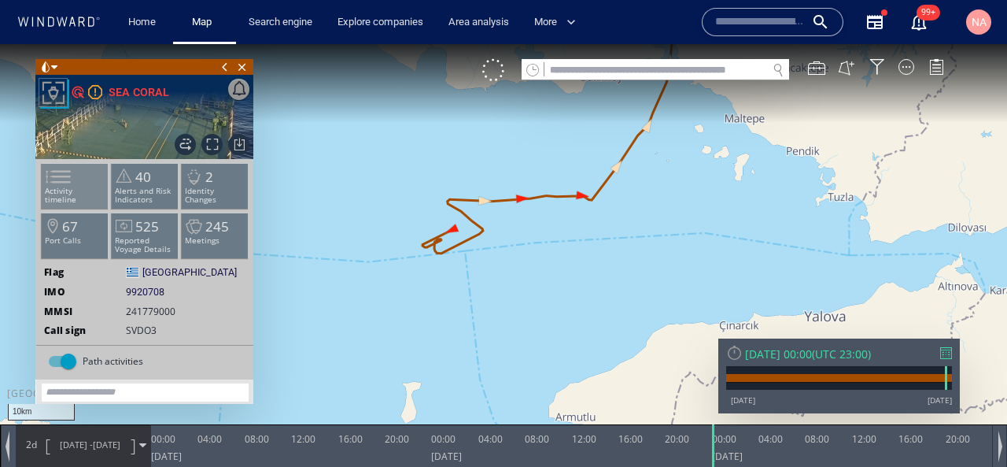
click at [82, 183] on li "Activity timeline" at bounding box center [75, 186] width 67 height 46
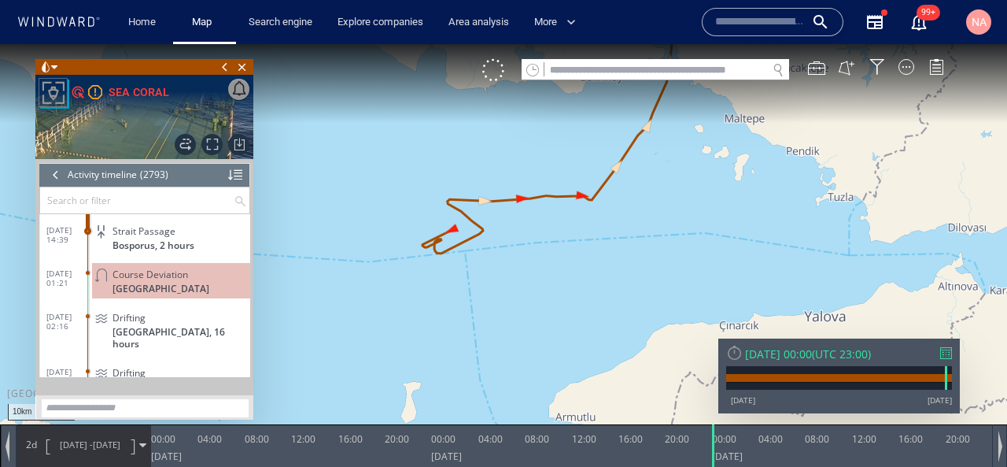
scroll to position [116498, 0]
drag, startPoint x: 526, startPoint y: 285, endPoint x: 451, endPoint y: 339, distance: 92.4
click at [452, 338] on canvas "Map" at bounding box center [503, 247] width 1007 height 407
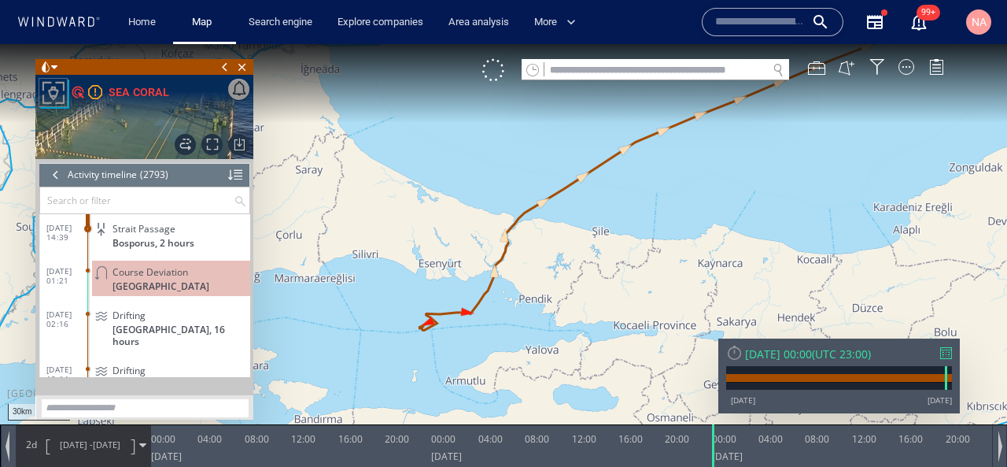
drag, startPoint x: 674, startPoint y: 193, endPoint x: 482, endPoint y: 370, distance: 260.7
click at [487, 369] on canvas "Map" at bounding box center [503, 247] width 1007 height 407
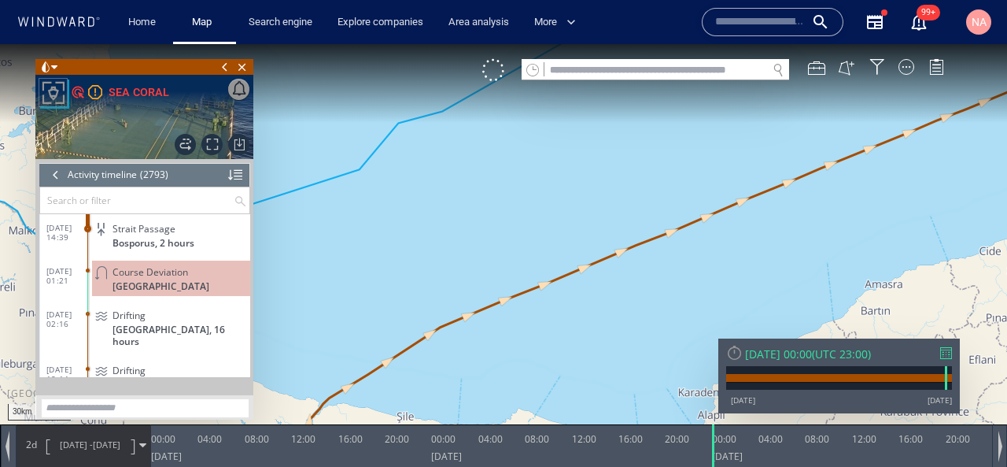
click at [413, 325] on div "30km © Mapbox © OpenStreetMap Improve this map" at bounding box center [503, 247] width 1007 height 407
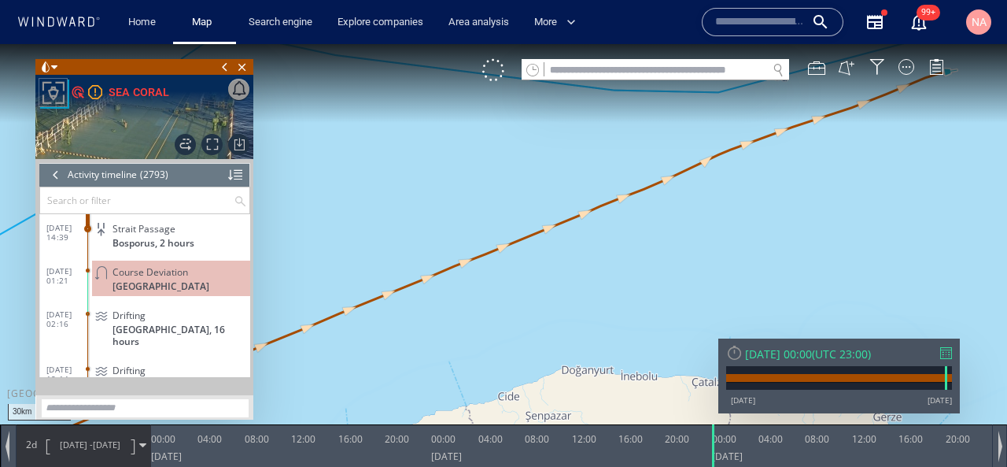
drag, startPoint x: 656, startPoint y: 209, endPoint x: 530, endPoint y: 355, distance: 193.1
click at [531, 355] on canvas "Map" at bounding box center [503, 247] width 1007 height 407
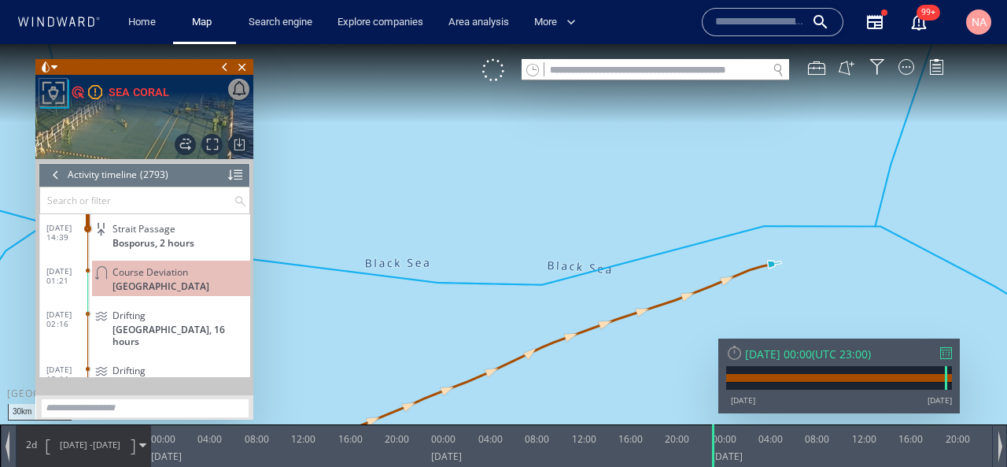
drag, startPoint x: 644, startPoint y: 341, endPoint x: 412, endPoint y: 328, distance: 231.8
click at [413, 328] on canvas "Map" at bounding box center [503, 247] width 1007 height 407
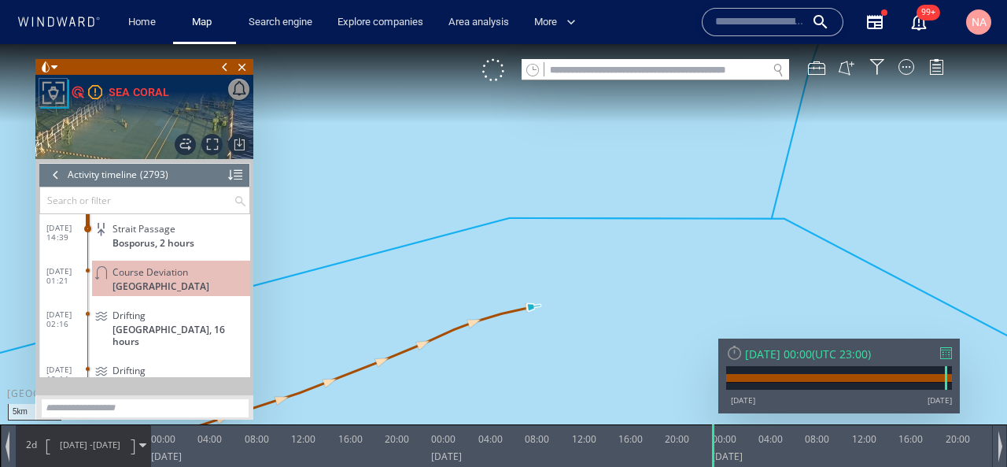
drag, startPoint x: 533, startPoint y: 350, endPoint x: 568, endPoint y: 215, distance: 139.9
click at [568, 217] on canvas "Map" at bounding box center [503, 247] width 1007 height 407
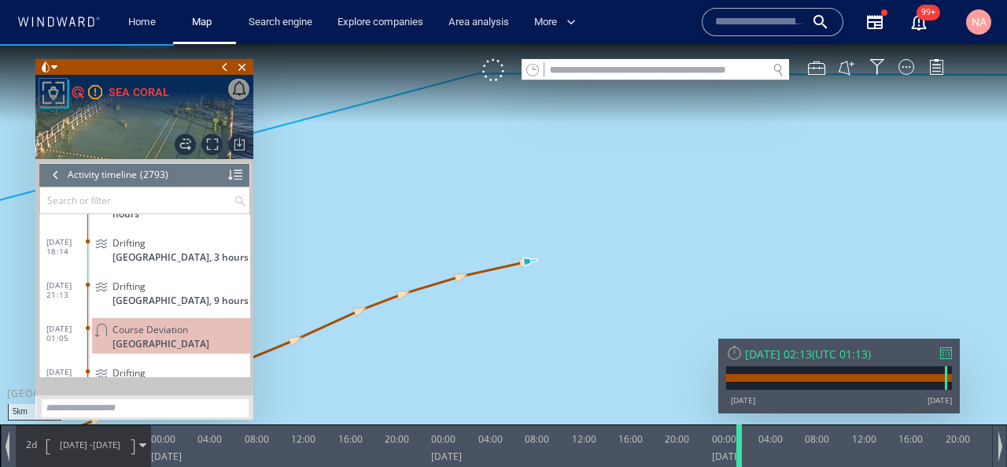
scroll to position [116582, 0]
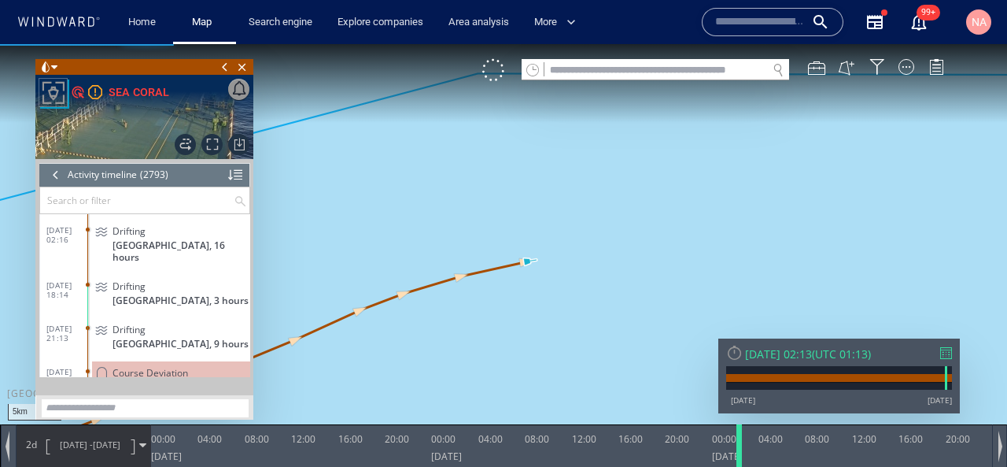
drag, startPoint x: 715, startPoint y: 453, endPoint x: 740, endPoint y: 440, distance: 27.8
click at [740, 440] on div at bounding box center [742, 445] width 16 height 43
click at [99, 446] on span "[DATE]" at bounding box center [107, 444] width 28 height 12
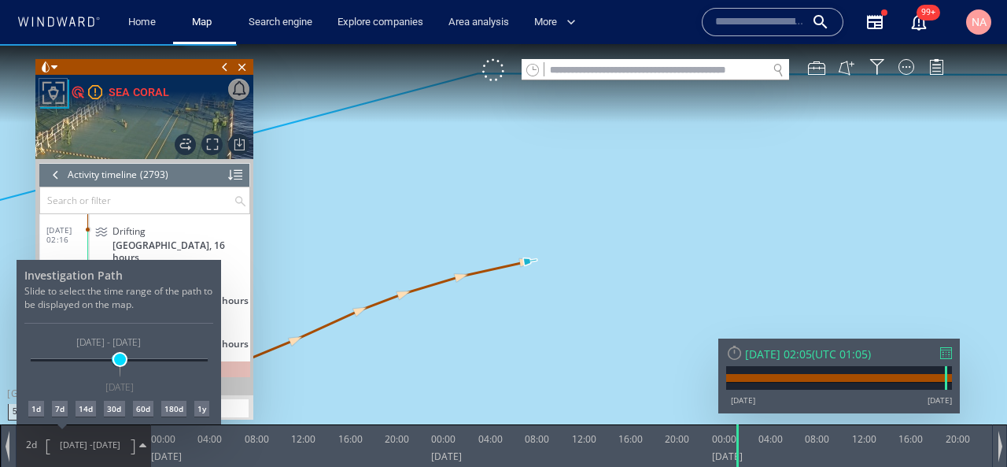
click at [120, 364] on span at bounding box center [120, 359] width 12 height 12
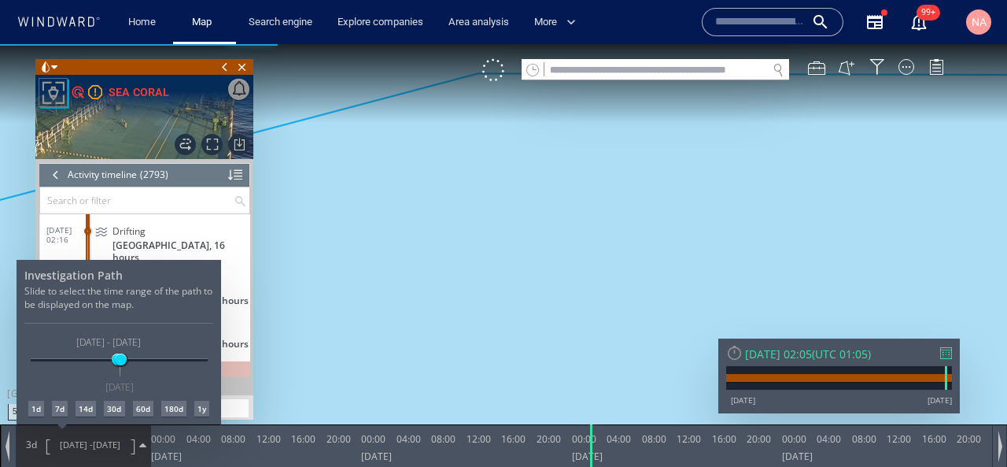
click at [450, 360] on div at bounding box center [503, 255] width 1007 height 423
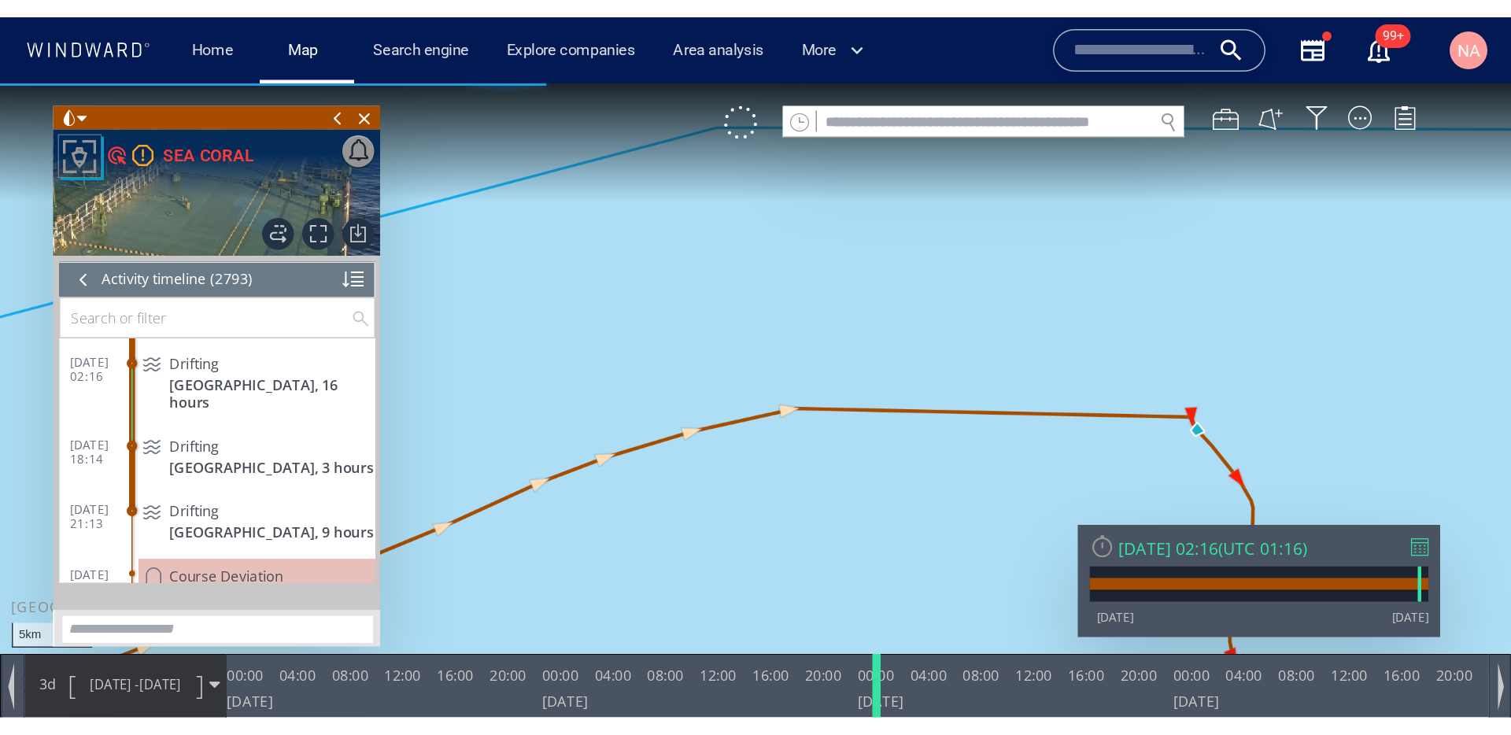
scroll to position [116539, 0]
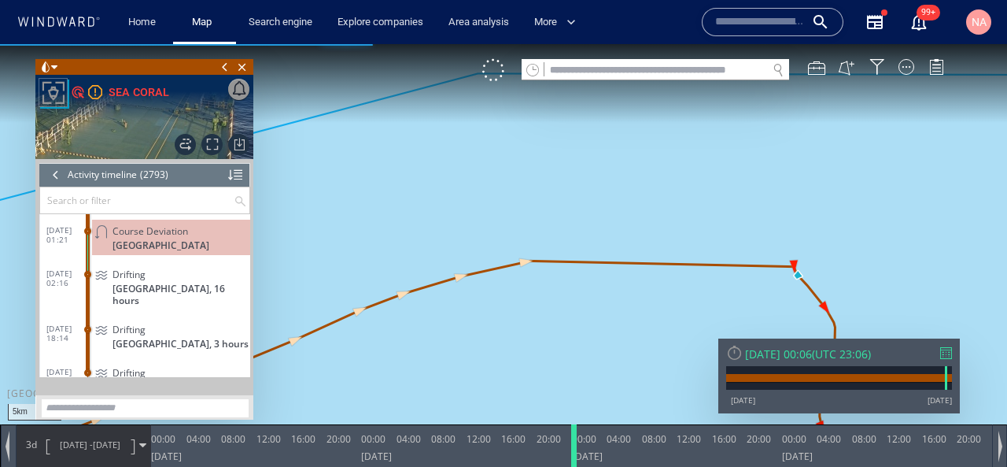
drag, startPoint x: 590, startPoint y: 442, endPoint x: 573, endPoint y: 434, distance: 19.4
click at [573, 434] on div at bounding box center [577, 445] width 16 height 43
drag, startPoint x: 739, startPoint y: 320, endPoint x: 612, endPoint y: 320, distance: 127.5
click at [613, 320] on canvas "Map" at bounding box center [503, 247] width 1007 height 407
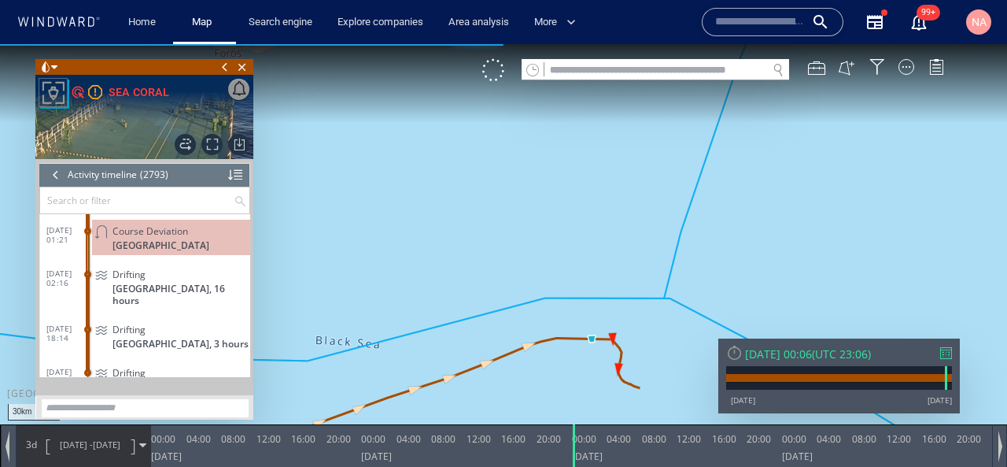
drag, startPoint x: 581, startPoint y: 368, endPoint x: 604, endPoint y: 309, distance: 64.0
click at [603, 309] on canvas "Map" at bounding box center [503, 247] width 1007 height 407
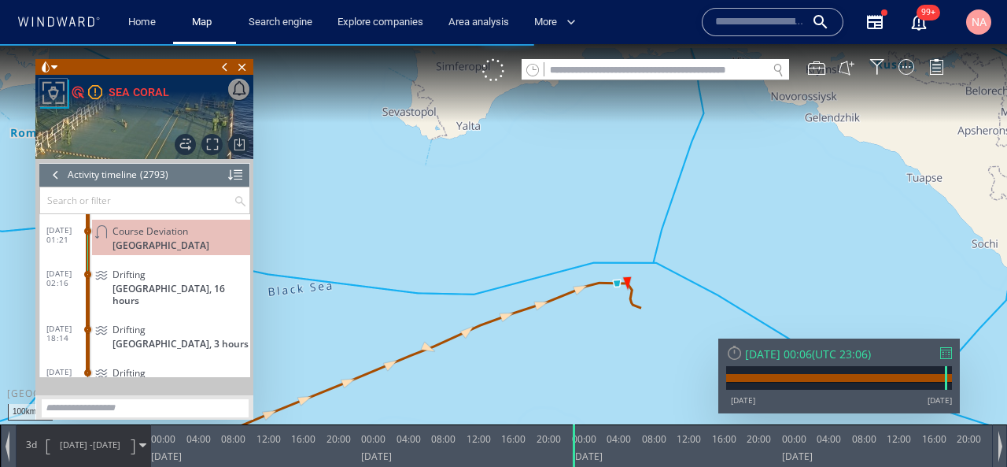
drag, startPoint x: 553, startPoint y: 366, endPoint x: 672, endPoint y: 255, distance: 162.6
click at [672, 255] on canvas "Map" at bounding box center [503, 247] width 1007 height 407
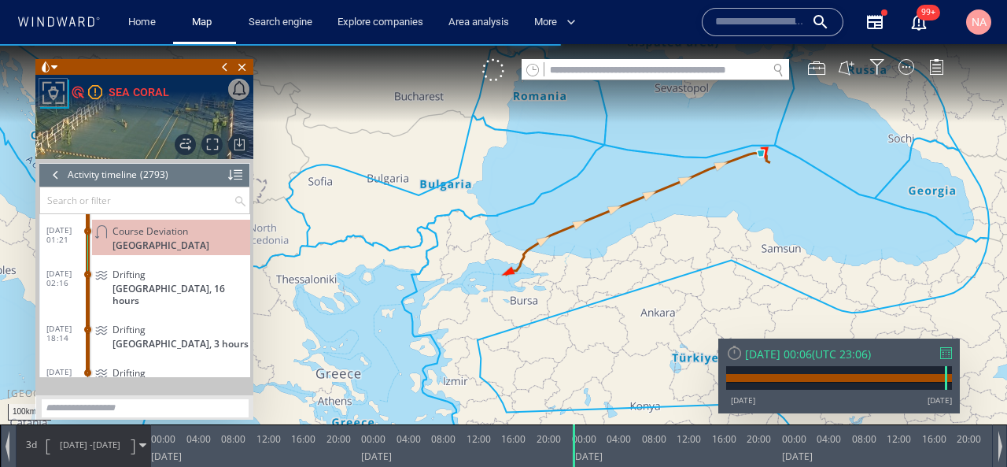
drag, startPoint x: 672, startPoint y: 255, endPoint x: 664, endPoint y: 311, distance: 56.6
click at [664, 311] on canvas "Map" at bounding box center [503, 247] width 1007 height 407
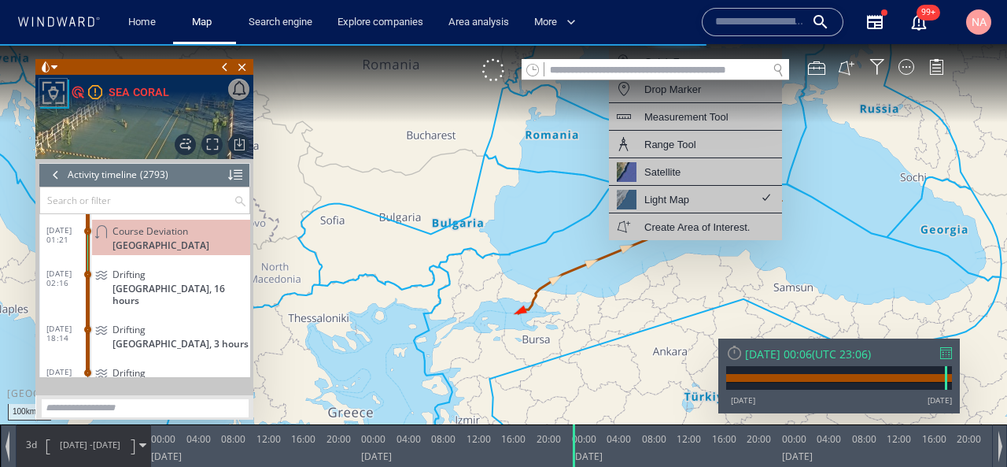
click at [606, 283] on canvas "Map" at bounding box center [503, 247] width 1007 height 407
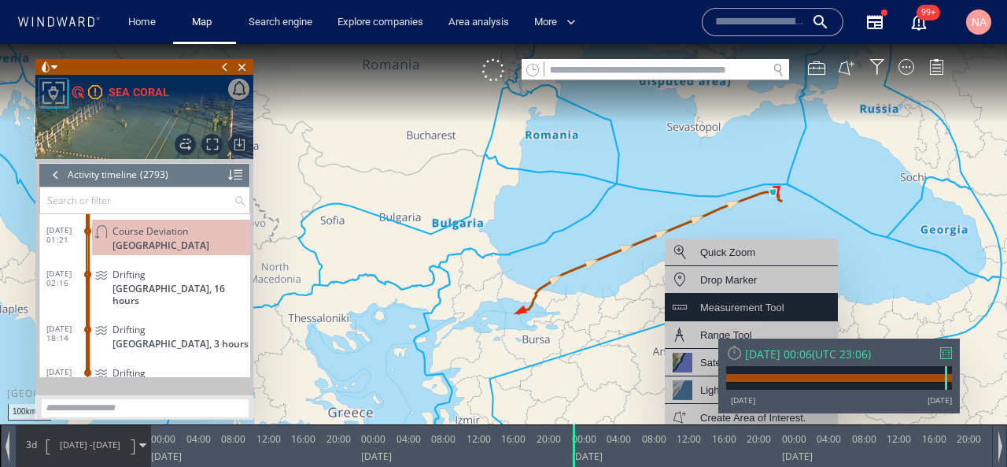
click at [721, 310] on div "Measurement Tool" at bounding box center [743, 308] width 84 height 20
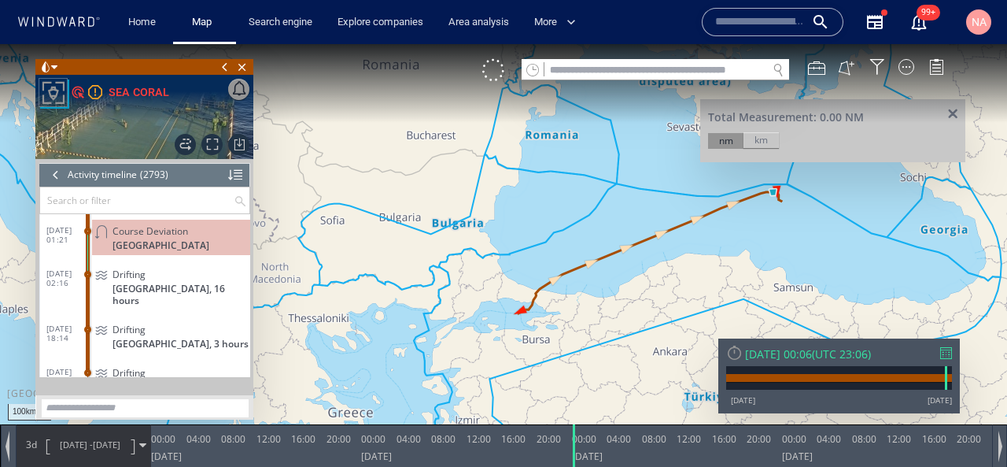
click at [775, 190] on canvas "Map" at bounding box center [503, 247] width 1007 height 407
click at [545, 287] on canvas "Map" at bounding box center [503, 247] width 1007 height 407
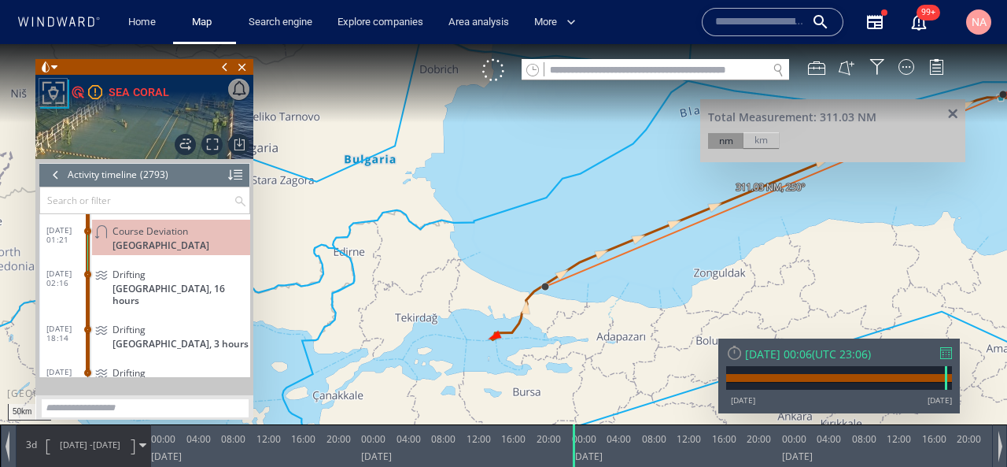
drag, startPoint x: 686, startPoint y: 266, endPoint x: 489, endPoint y: 347, distance: 213.6
click at [490, 347] on canvas "Map" at bounding box center [503, 247] width 1007 height 407
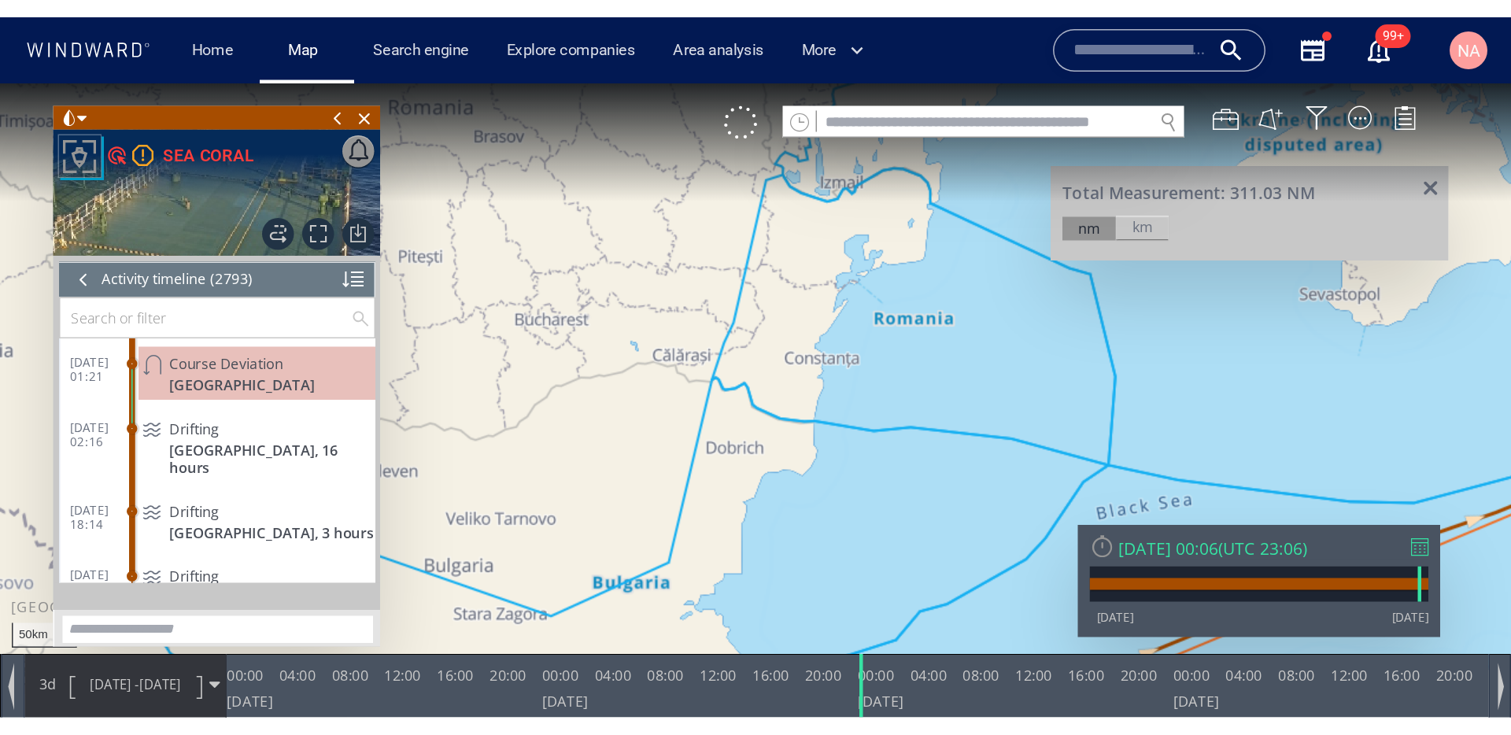
scroll to position [116539, 0]
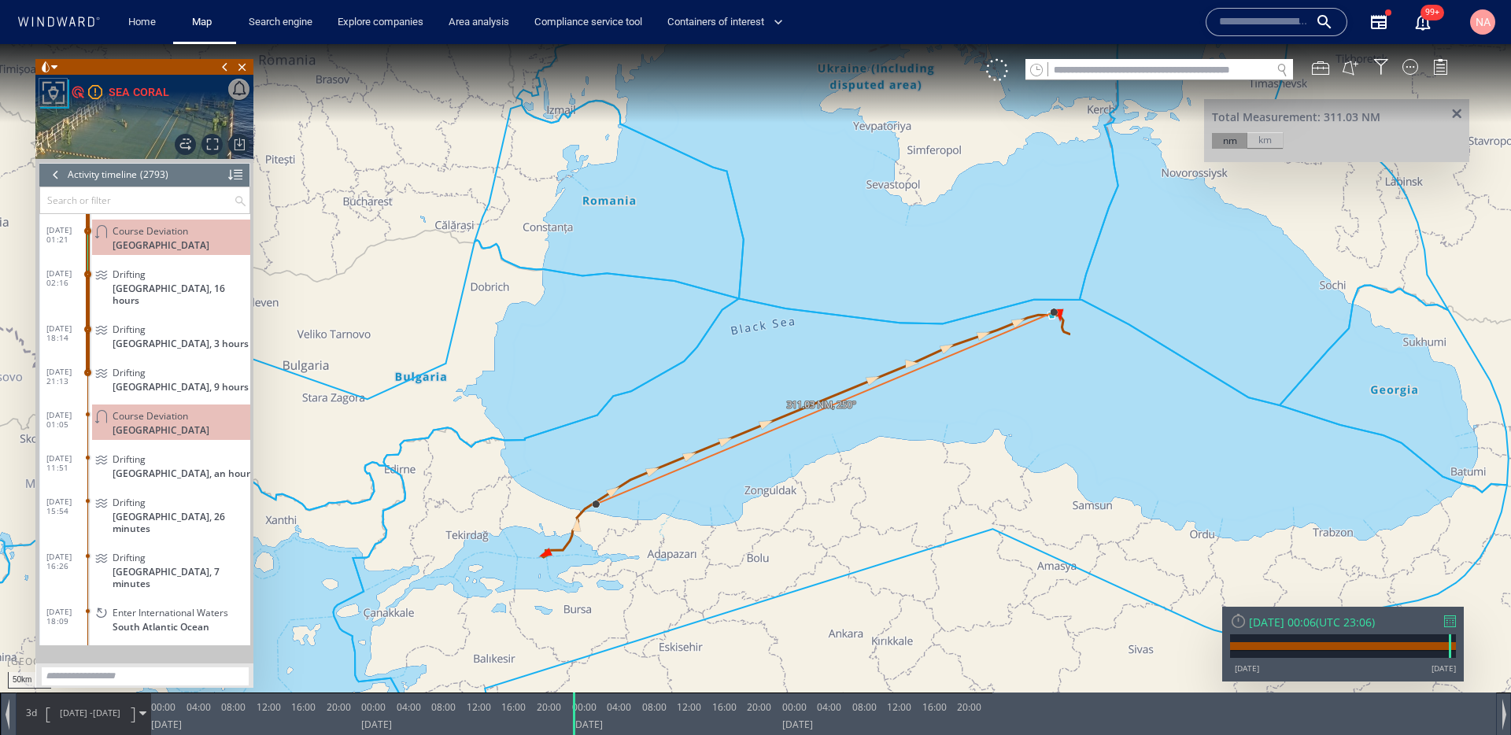
scroll to position [116539, 0]
